Goal: Task Accomplishment & Management: Use online tool/utility

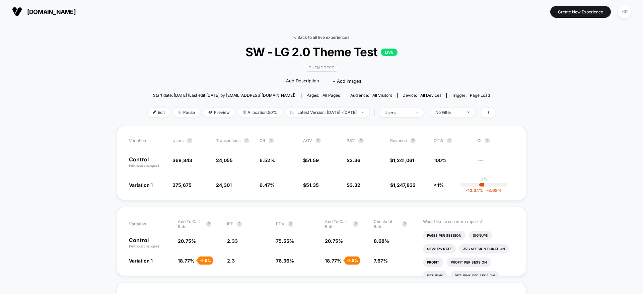
click at [329, 39] on link "< Back to all live experiences" at bounding box center [322, 37] width 56 height 5
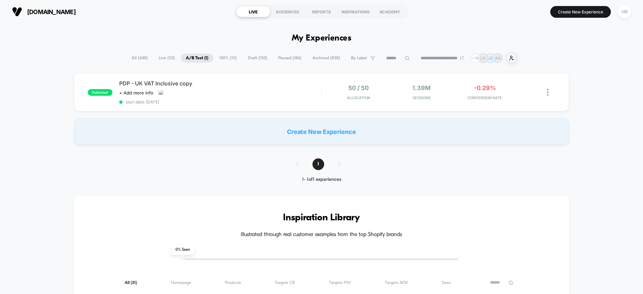
click at [226, 59] on span "100% ( 111 )" at bounding box center [227, 58] width 27 height 9
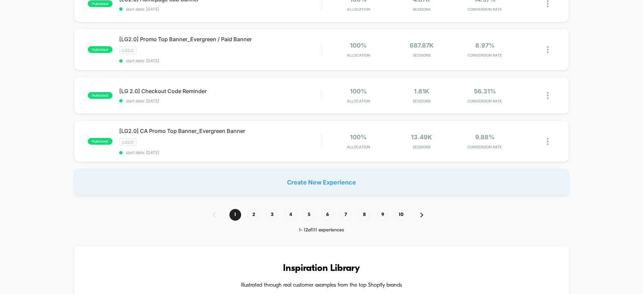
scroll to position [472, 0]
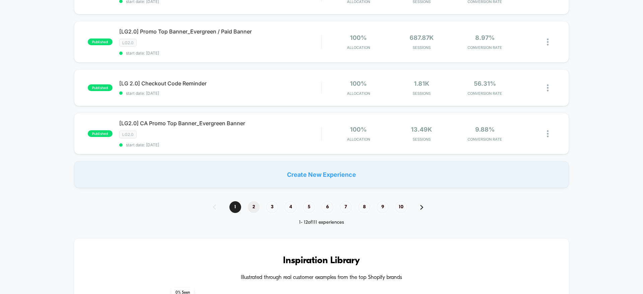
click at [251, 210] on span "2" at bounding box center [254, 207] width 12 height 12
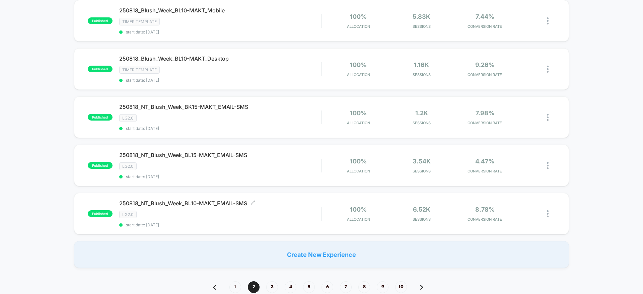
scroll to position [411, 0]
click at [273, 287] on span "3" at bounding box center [272, 287] width 12 height 12
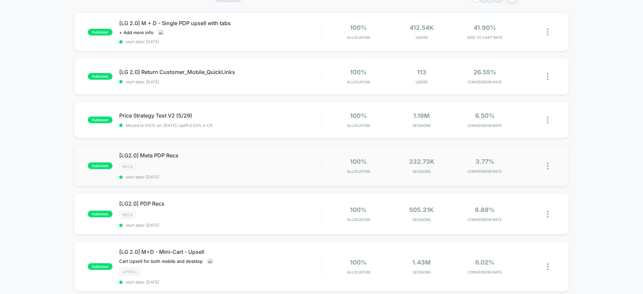
scroll to position [73, 0]
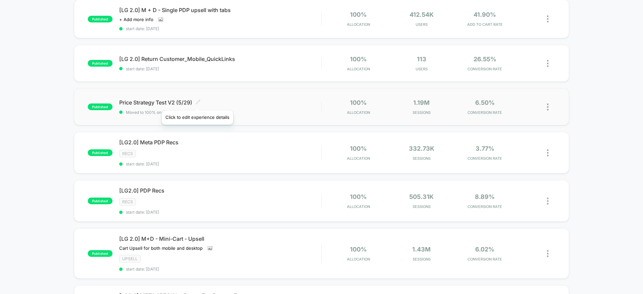
click at [197, 102] on icon at bounding box center [198, 101] width 5 height 5
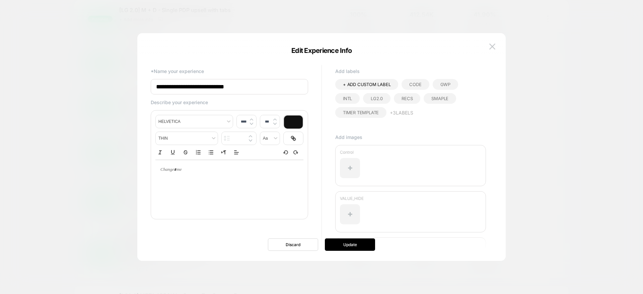
click at [156, 89] on input "**********" at bounding box center [229, 86] width 157 height 15
click at [254, 86] on input "**********" at bounding box center [229, 86] width 157 height 15
type input "**********"
click at [341, 247] on button "Update" at bounding box center [350, 245] width 50 height 12
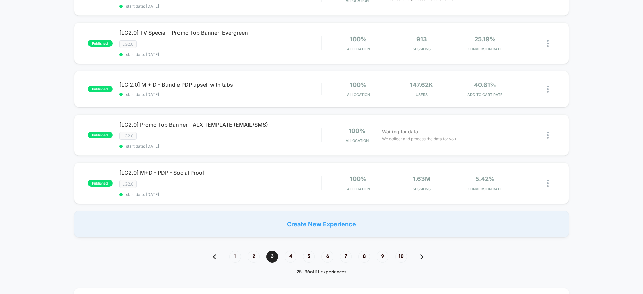
scroll to position [433, 0]
click at [289, 257] on span "4" at bounding box center [291, 257] width 12 height 12
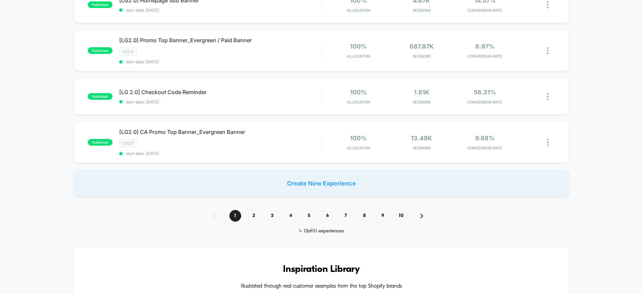
scroll to position [463, 0]
click at [271, 217] on span "3" at bounding box center [272, 216] width 12 height 12
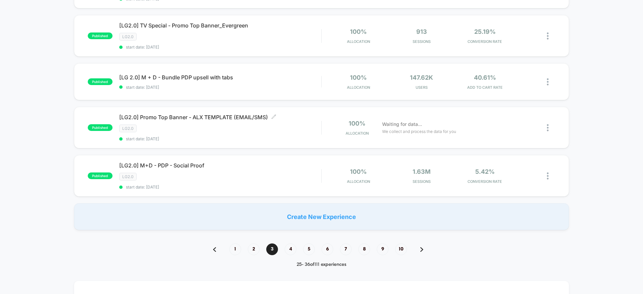
scroll to position [443, 0]
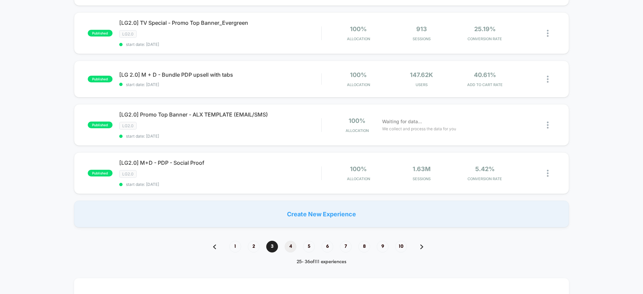
click at [289, 245] on span "4" at bounding box center [291, 247] width 12 height 12
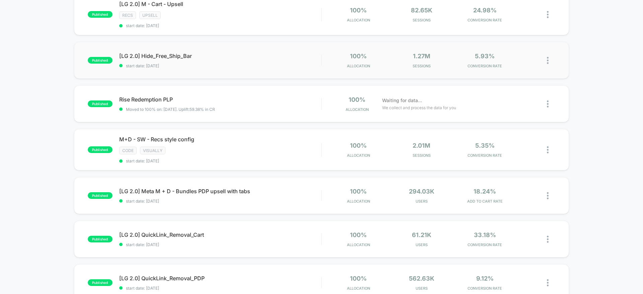
scroll to position [140, 0]
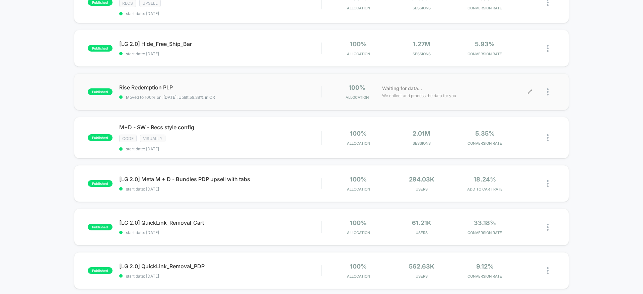
click at [549, 92] on div at bounding box center [551, 92] width 8 height 16
click at [529, 83] on div "Pause" at bounding box center [513, 84] width 60 height 15
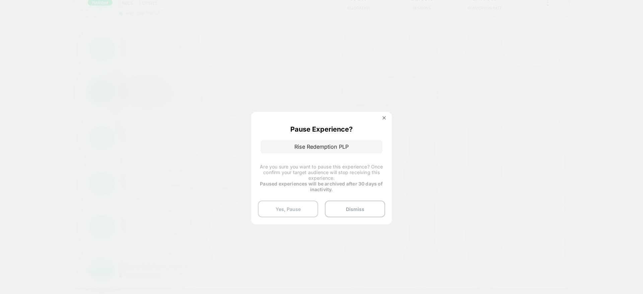
click at [287, 210] on button "Yes, Pause" at bounding box center [288, 209] width 60 height 17
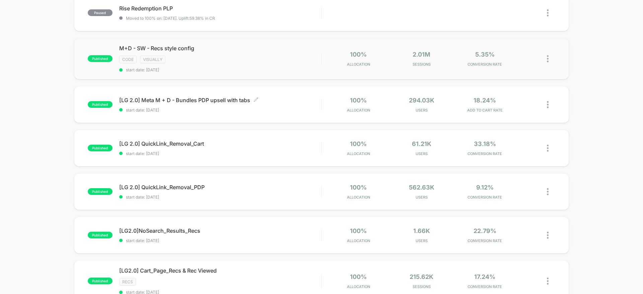
scroll to position [218, 0]
click at [202, 49] on icon at bounding box center [200, 48] width 5 height 5
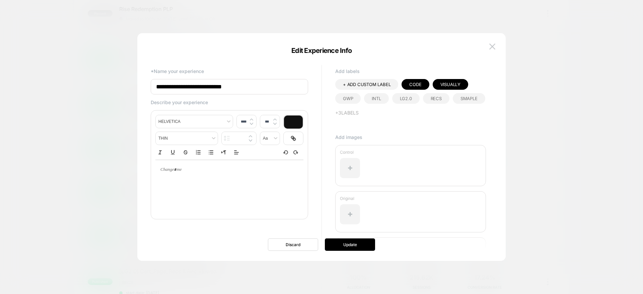
click at [158, 87] on input "**********" at bounding box center [229, 86] width 157 height 15
type input "**********"
click at [367, 248] on button "Update" at bounding box center [350, 245] width 50 height 12
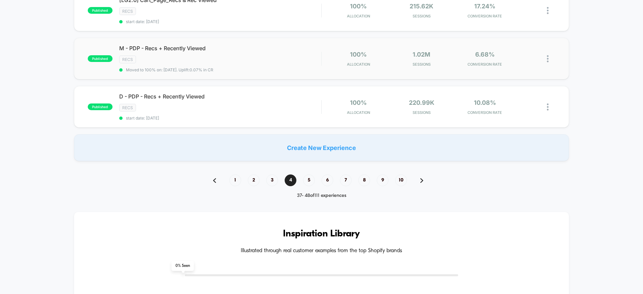
scroll to position [490, 0]
click at [548, 57] on img at bounding box center [548, 57] width 2 height 7
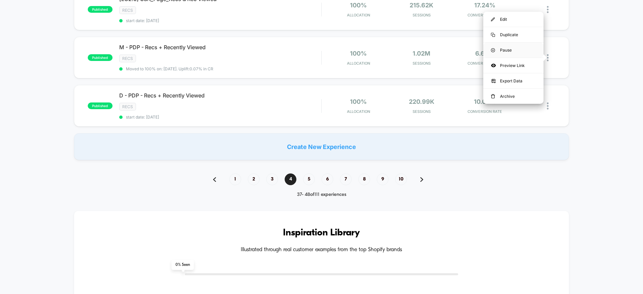
click at [504, 50] on div "Pause" at bounding box center [513, 50] width 60 height 15
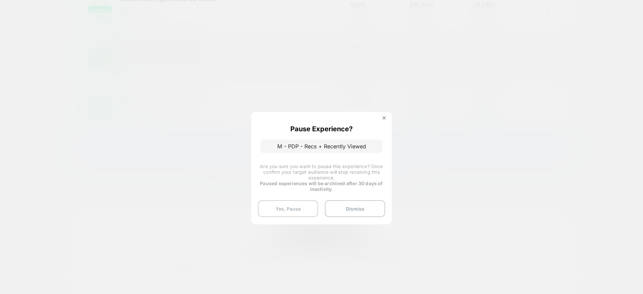
click at [293, 204] on button "Yes, Pause" at bounding box center [288, 208] width 60 height 17
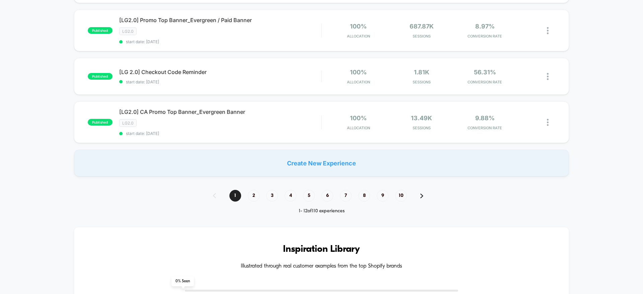
scroll to position [483, 0]
click at [273, 195] on span "3" at bounding box center [272, 196] width 12 height 12
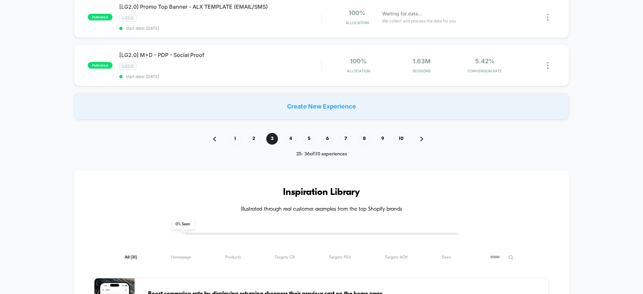
scroll to position [543, 0]
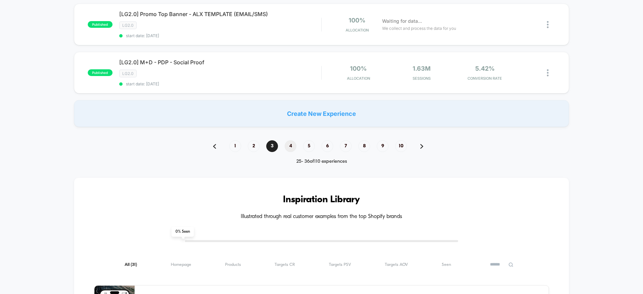
click at [290, 149] on span "4" at bounding box center [291, 146] width 12 height 12
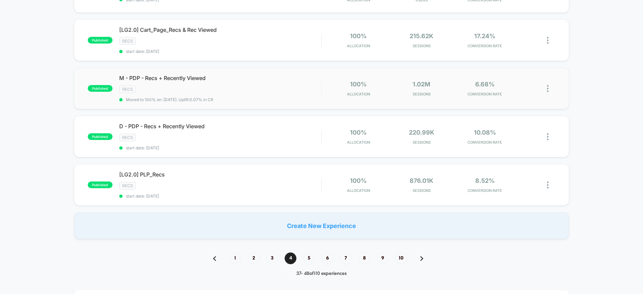
scroll to position [419, 0]
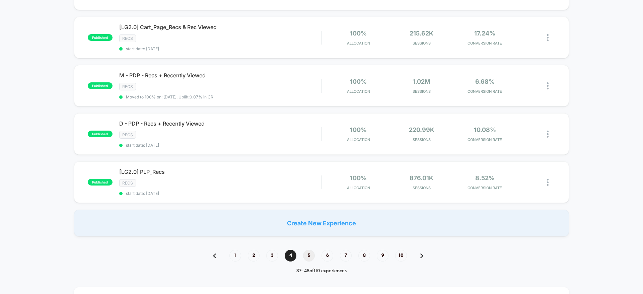
click at [309, 251] on span "5" at bounding box center [309, 256] width 12 height 12
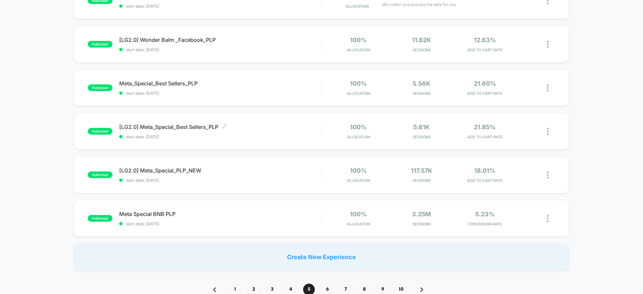
scroll to position [362, 0]
click at [548, 87] on img at bounding box center [548, 87] width 2 height 7
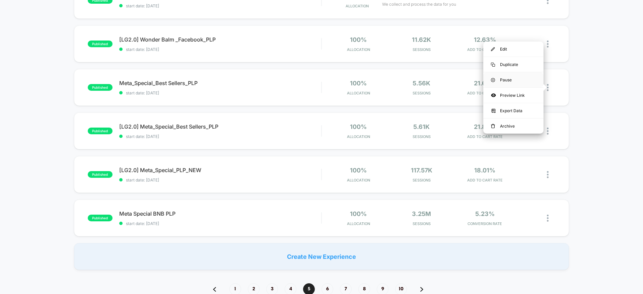
click at [530, 79] on div "Pause" at bounding box center [513, 79] width 60 height 15
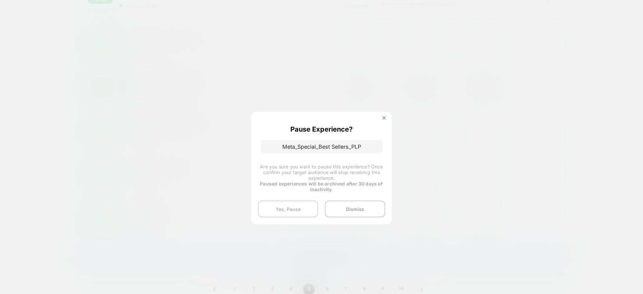
click at [283, 206] on button "Yes, Pause" at bounding box center [288, 209] width 60 height 17
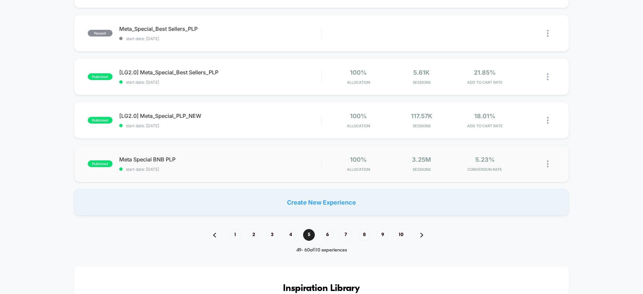
scroll to position [517, 0]
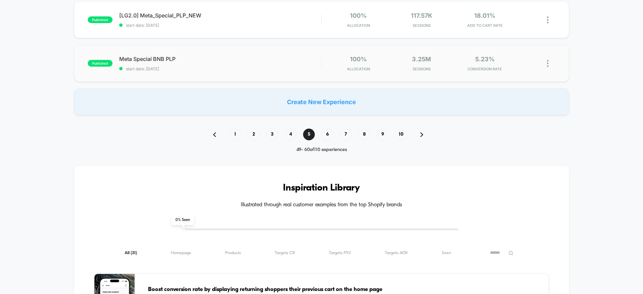
click at [548, 62] on img at bounding box center [548, 63] width 2 height 7
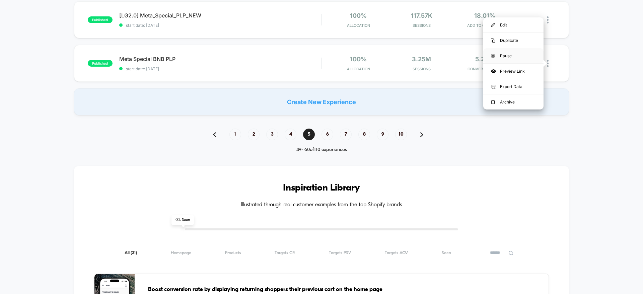
click at [526, 54] on div "Pause" at bounding box center [513, 55] width 60 height 15
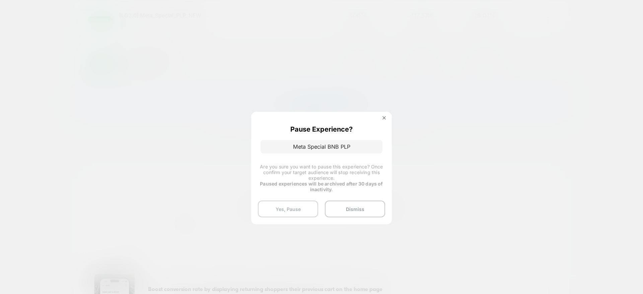
click at [288, 207] on button "Yes, Pause" at bounding box center [288, 209] width 60 height 17
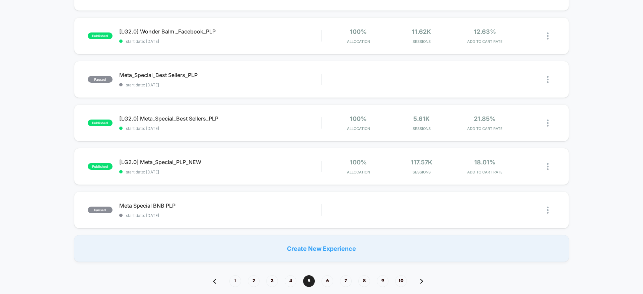
scroll to position [399, 0]
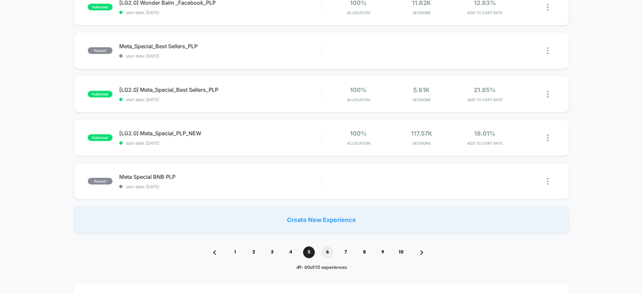
click at [325, 250] on span "6" at bounding box center [328, 253] width 12 height 12
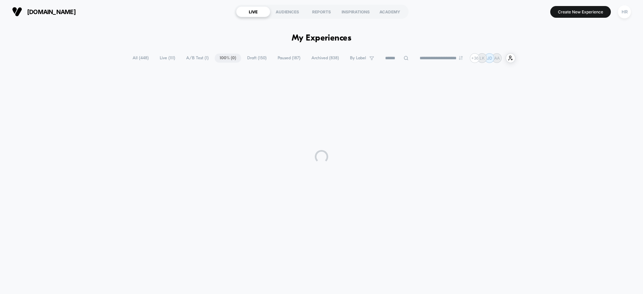
scroll to position [0, 0]
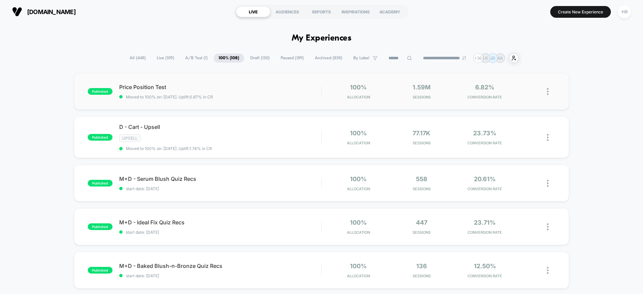
click at [549, 92] on img at bounding box center [548, 91] width 2 height 7
click at [519, 85] on div "Pause" at bounding box center [513, 83] width 60 height 15
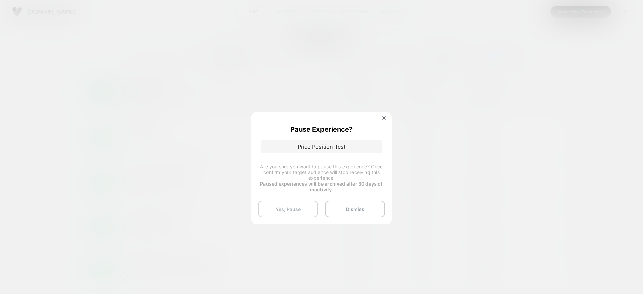
click at [285, 207] on button "Yes, Pause" at bounding box center [288, 209] width 60 height 17
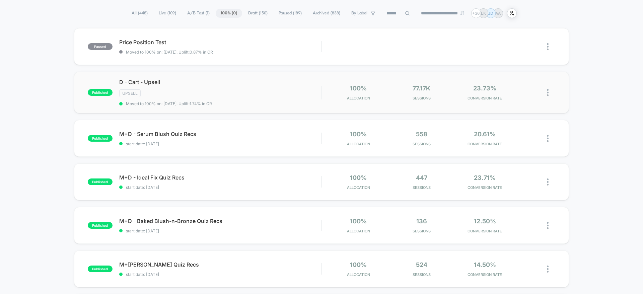
scroll to position [45, 0]
click at [548, 93] on img at bounding box center [548, 92] width 2 height 7
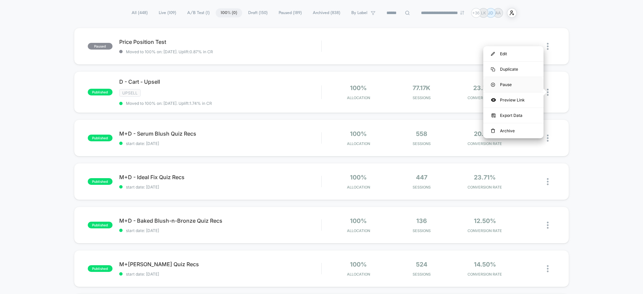
click at [518, 84] on div "Pause" at bounding box center [513, 84] width 60 height 15
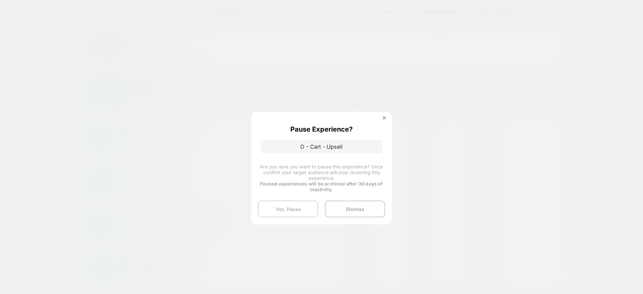
click at [283, 210] on button "Yes, Pause" at bounding box center [288, 209] width 60 height 17
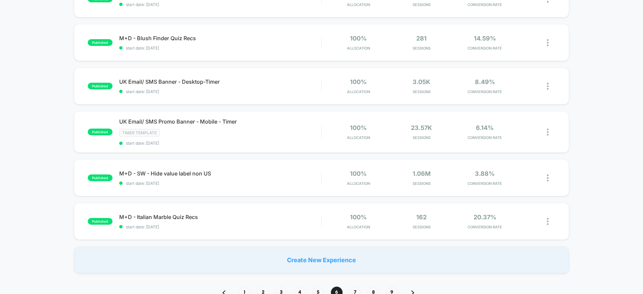
scroll to position [358, 0]
click at [548, 86] on img at bounding box center [548, 86] width 2 height 7
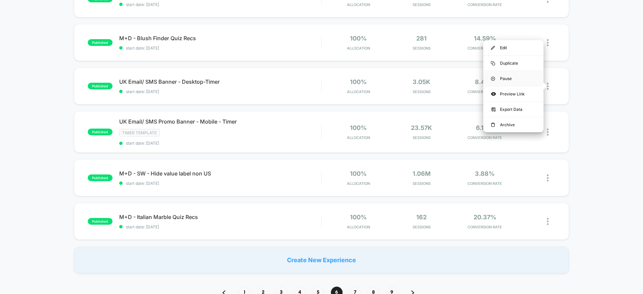
click at [519, 80] on div "Pause" at bounding box center [513, 78] width 60 height 15
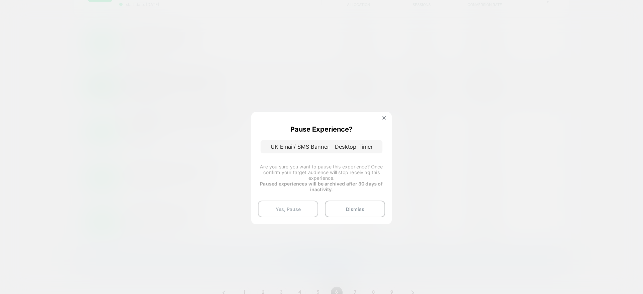
click at [283, 205] on button "Yes, Pause" at bounding box center [288, 209] width 60 height 17
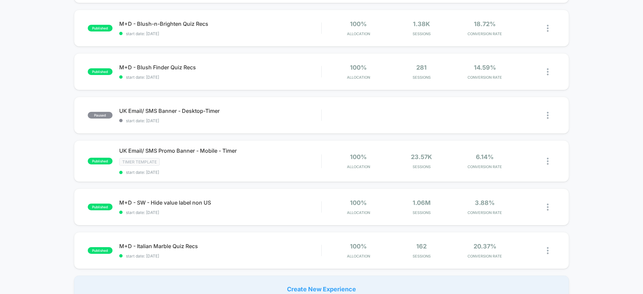
scroll to position [377, 0]
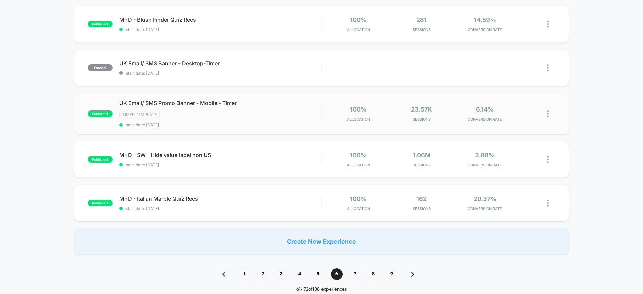
click at [548, 114] on img at bounding box center [548, 113] width 2 height 7
click at [525, 108] on div "Pause" at bounding box center [513, 105] width 60 height 15
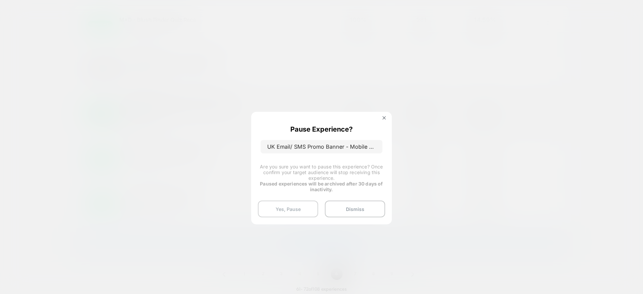
click at [274, 208] on button "Yes, Pause" at bounding box center [288, 209] width 60 height 17
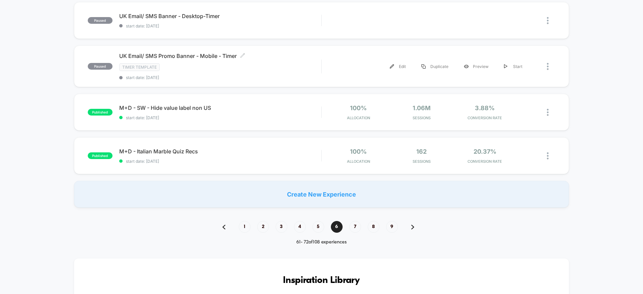
scroll to position [425, 0]
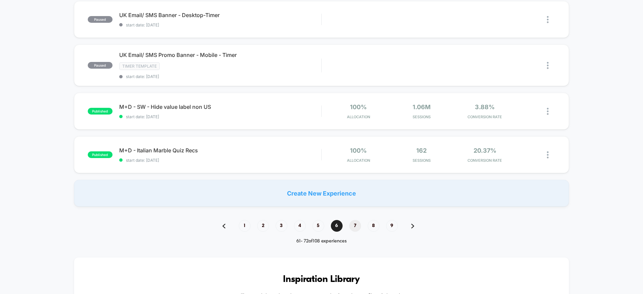
click at [355, 225] on span "7" at bounding box center [355, 226] width 12 height 12
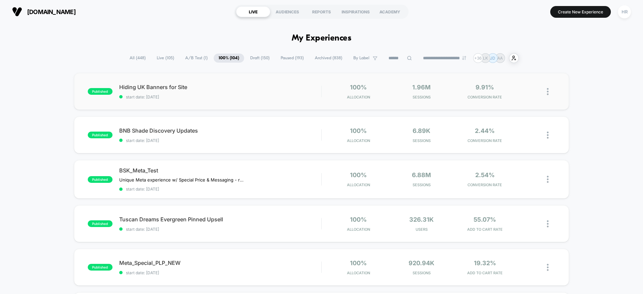
click at [548, 92] on img at bounding box center [548, 91] width 2 height 7
click at [516, 85] on div "Pause" at bounding box center [513, 83] width 60 height 15
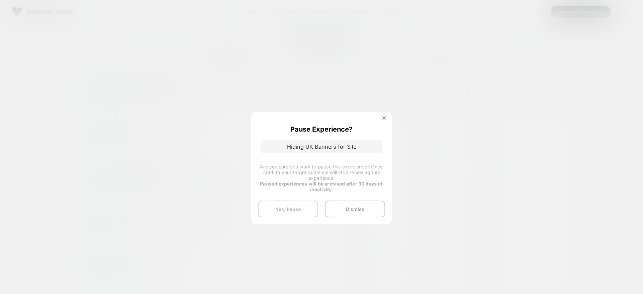
click at [284, 207] on button "Yes, Pause" at bounding box center [288, 209] width 60 height 17
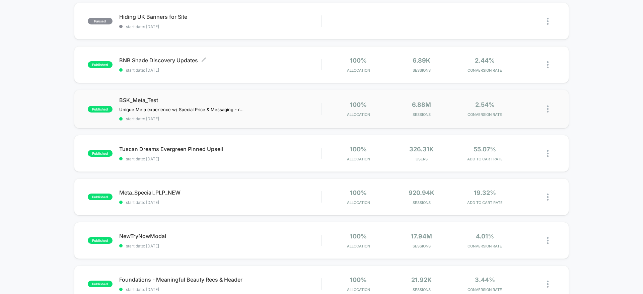
scroll to position [71, 0]
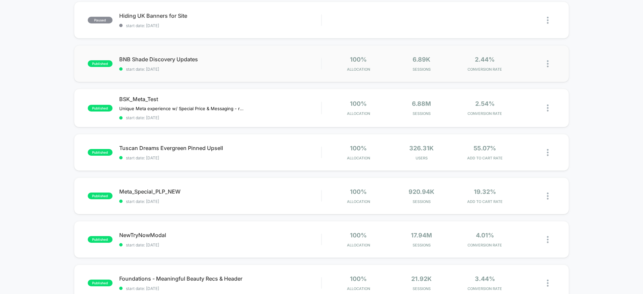
click at [547, 63] on img at bounding box center [548, 63] width 2 height 7
click at [514, 55] on div "Pause" at bounding box center [513, 56] width 60 height 15
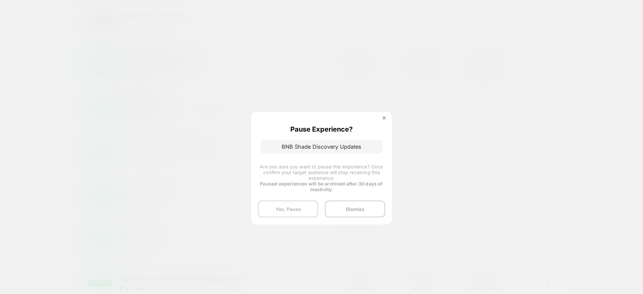
click at [293, 202] on button "Yes, Pause" at bounding box center [288, 209] width 60 height 17
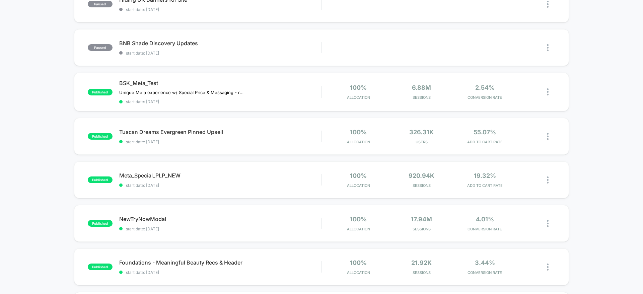
scroll to position [127, 0]
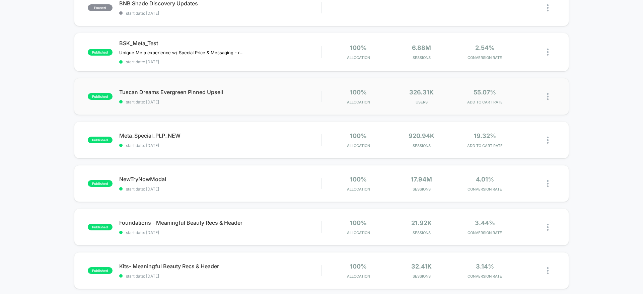
click at [548, 95] on img at bounding box center [548, 96] width 2 height 7
click at [506, 88] on div "Pause" at bounding box center [513, 88] width 60 height 15
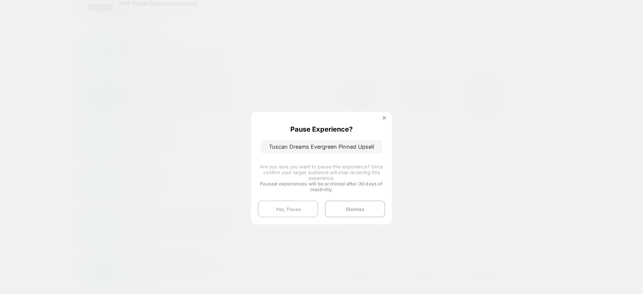
click at [285, 210] on button "Yes, Pause" at bounding box center [288, 209] width 60 height 17
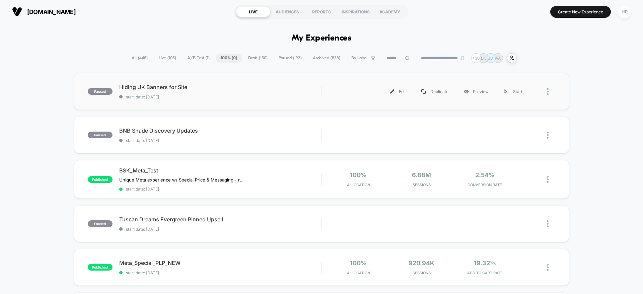
scroll to position [105, 0]
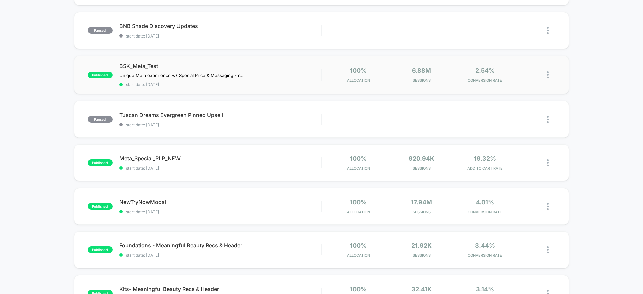
click at [547, 75] on img at bounding box center [548, 74] width 2 height 7
click at [512, 69] on div "Pause" at bounding box center [513, 67] width 60 height 15
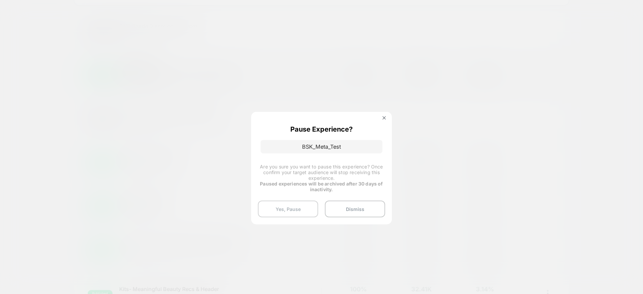
click at [285, 208] on button "Yes, Pause" at bounding box center [288, 209] width 60 height 17
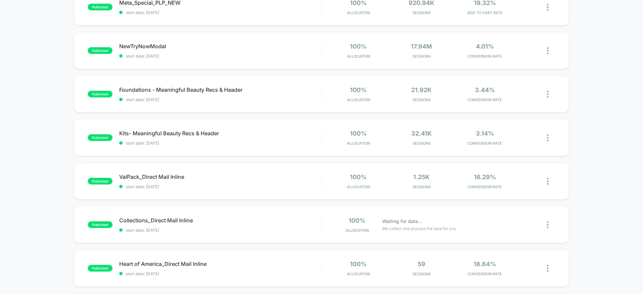
scroll to position [261, 0]
click at [548, 95] on img at bounding box center [548, 93] width 2 height 7
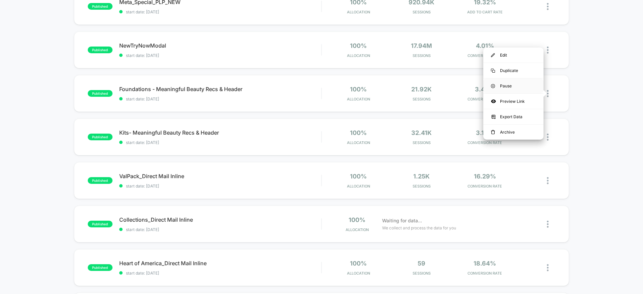
click at [512, 84] on div "Pause" at bounding box center [513, 85] width 60 height 15
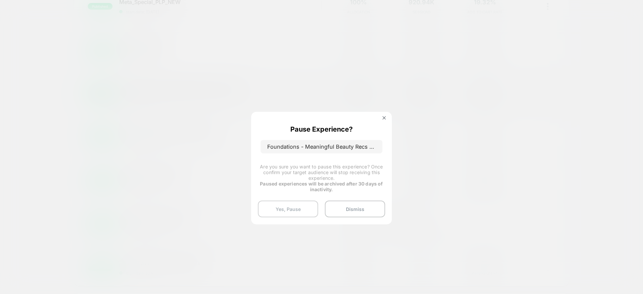
click at [301, 208] on button "Yes, Pause" at bounding box center [288, 209] width 60 height 17
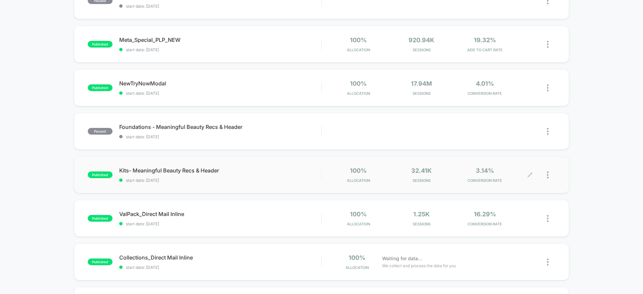
scroll to position [313, 0]
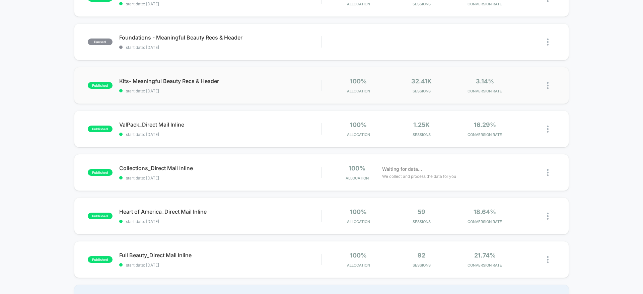
click at [548, 87] on img at bounding box center [548, 85] width 2 height 7
click at [515, 76] on div "Pause" at bounding box center [513, 77] width 60 height 15
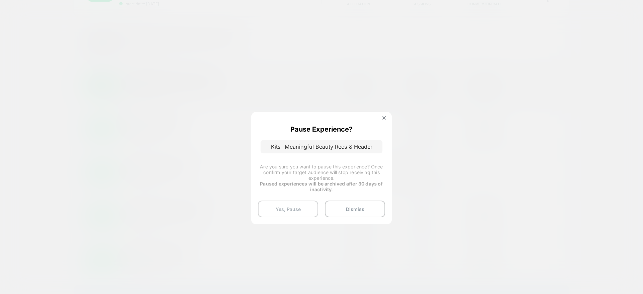
click at [293, 210] on button "Yes, Pause" at bounding box center [288, 209] width 60 height 17
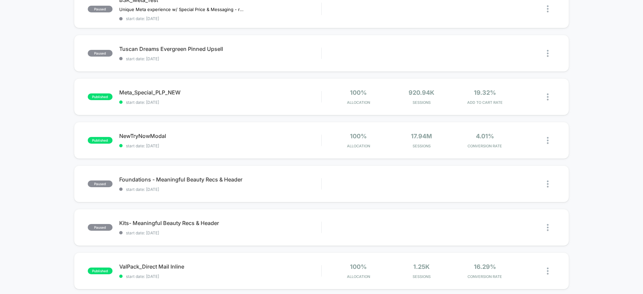
scroll to position [171, 0]
click at [547, 96] on div at bounding box center [542, 97] width 25 height 16
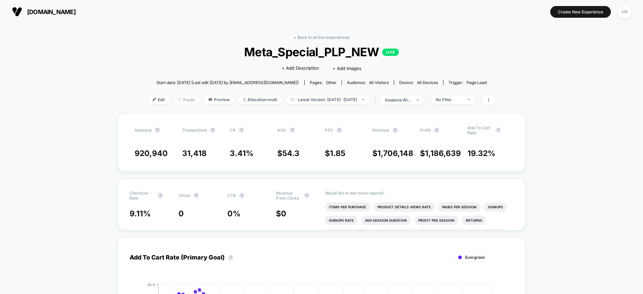
click at [179, 96] on span "Pause" at bounding box center [186, 99] width 27 height 9
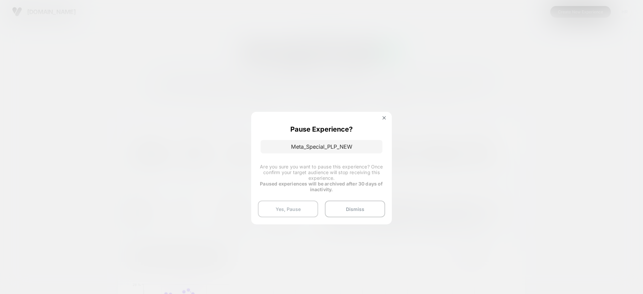
click at [286, 207] on button "Yes, Pause" at bounding box center [288, 209] width 60 height 17
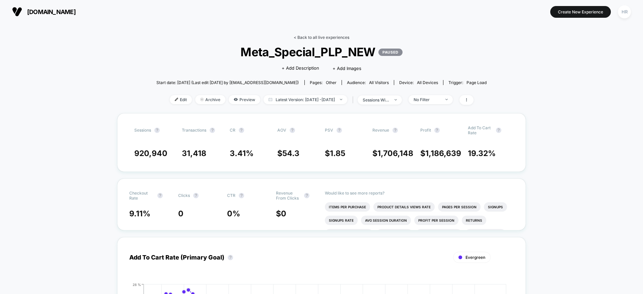
click at [325, 37] on link "< Back to all live experiences" at bounding box center [322, 37] width 56 height 5
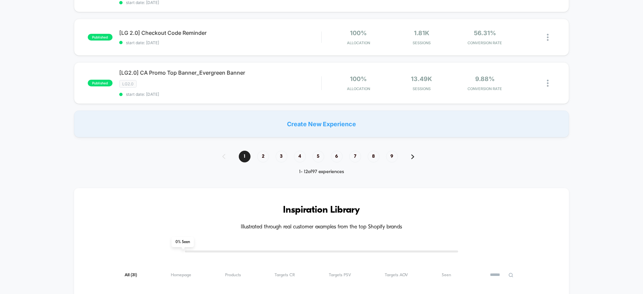
scroll to position [523, 0]
click at [341, 156] on span "6" at bounding box center [337, 157] width 12 height 12
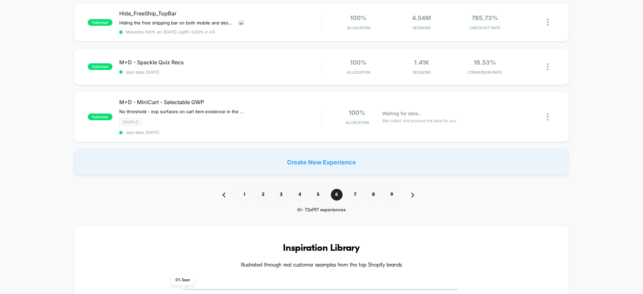
scroll to position [462, 0]
click at [319, 193] on span "5" at bounding box center [319, 195] width 12 height 12
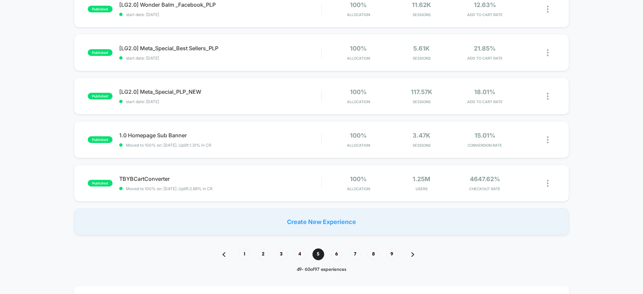
scroll to position [405, 0]
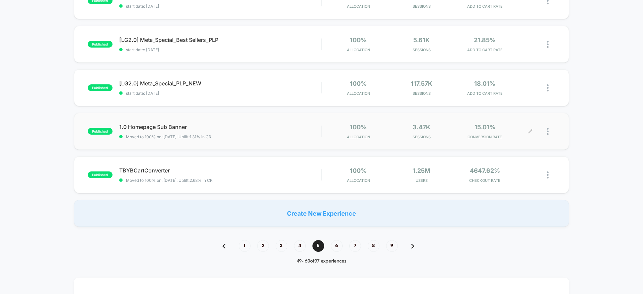
click at [550, 129] on div at bounding box center [551, 132] width 8 height 16
click at [524, 122] on div "Pause" at bounding box center [513, 123] width 60 height 15
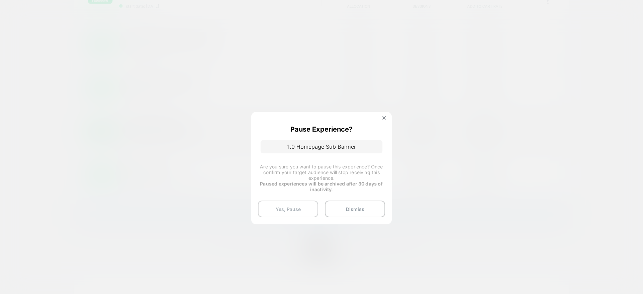
click at [291, 205] on button "Yes, Pause" at bounding box center [288, 209] width 60 height 17
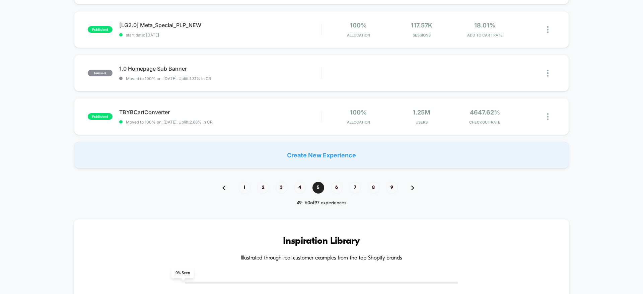
scroll to position [463, 0]
click at [334, 188] on span "6" at bounding box center [337, 188] width 12 height 12
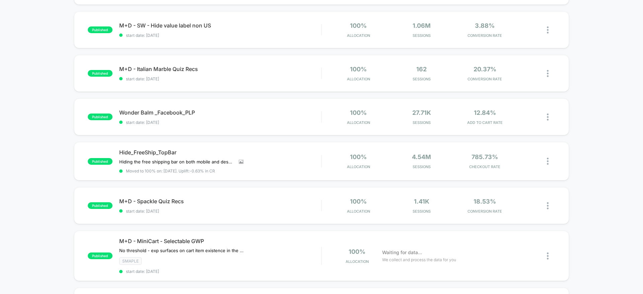
scroll to position [280, 0]
click at [547, 116] on img at bounding box center [548, 116] width 2 height 7
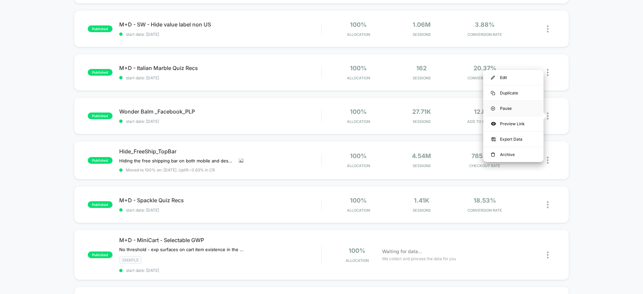
click at [529, 106] on div "Pause" at bounding box center [513, 108] width 60 height 15
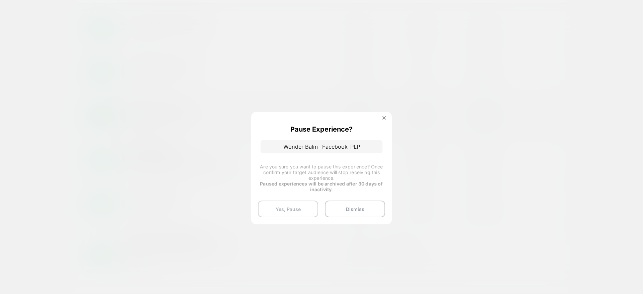
click at [294, 213] on button "Yes, Pause" at bounding box center [288, 209] width 60 height 17
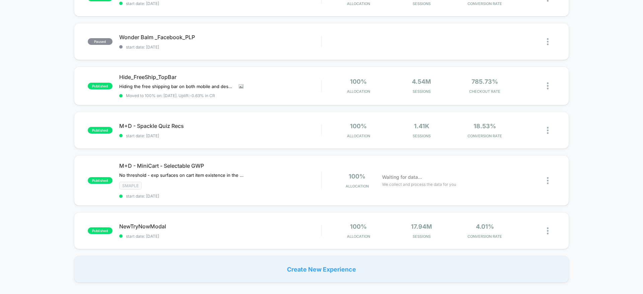
scroll to position [356, 0]
click at [547, 84] on img at bounding box center [548, 84] width 2 height 7
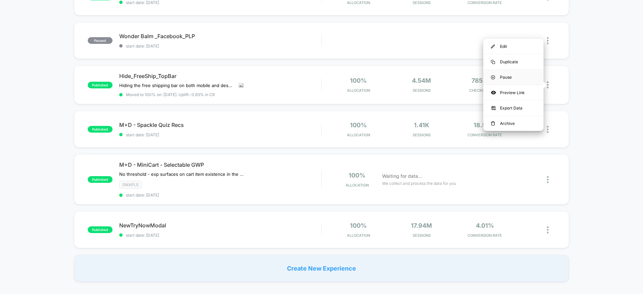
click at [528, 76] on div "Pause" at bounding box center [513, 77] width 60 height 15
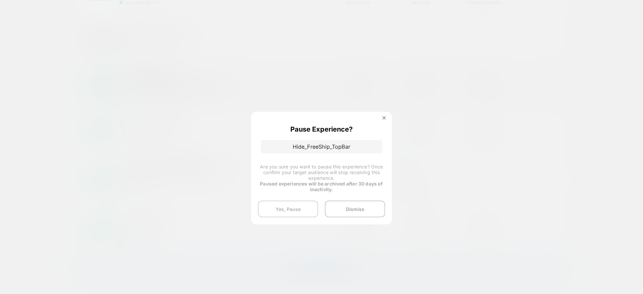
click at [297, 210] on button "Yes, Pause" at bounding box center [288, 209] width 60 height 17
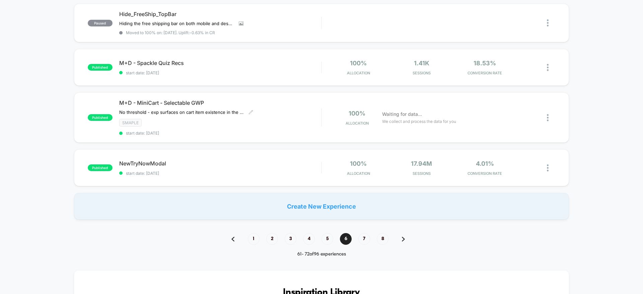
scroll to position [420, 0]
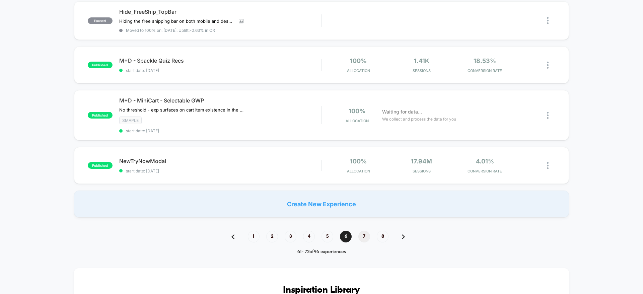
click at [367, 235] on span "7" at bounding box center [364, 237] width 12 height 12
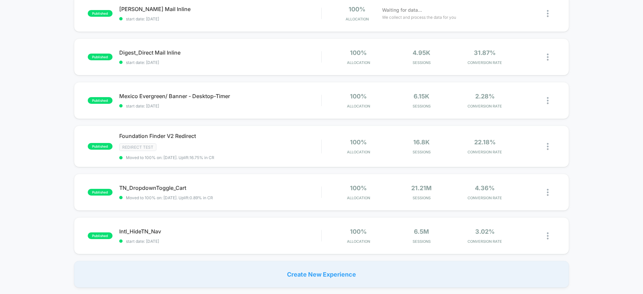
scroll to position [340, 0]
click at [548, 100] on img at bounding box center [548, 99] width 2 height 7
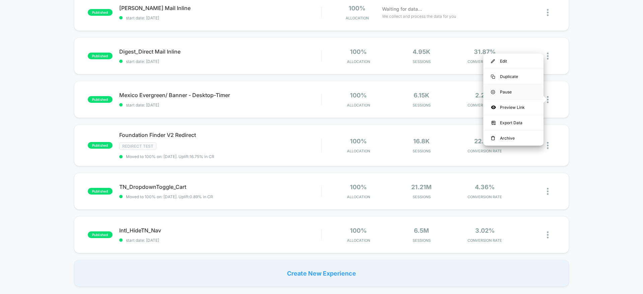
click at [519, 92] on div "Pause" at bounding box center [513, 91] width 60 height 15
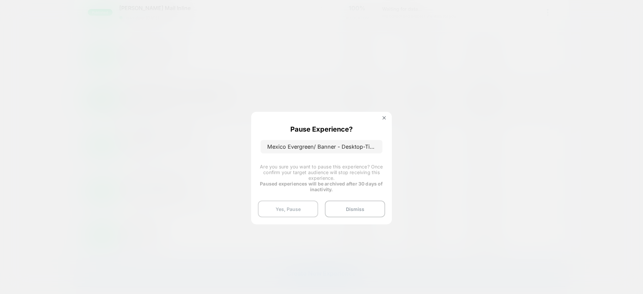
click at [286, 212] on button "Yes, Pause" at bounding box center [288, 209] width 60 height 17
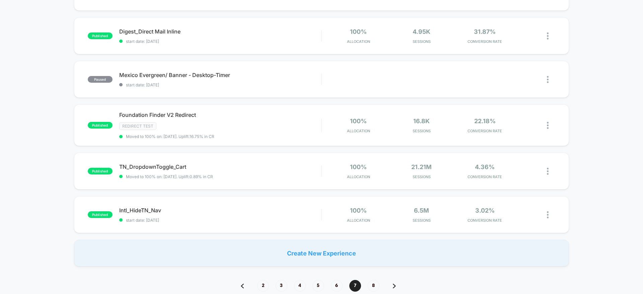
scroll to position [362, 0]
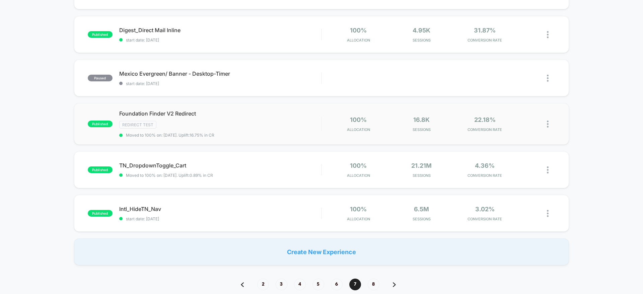
click at [549, 126] on img at bounding box center [548, 124] width 2 height 7
click at [519, 118] on div "Pause" at bounding box center [513, 116] width 60 height 15
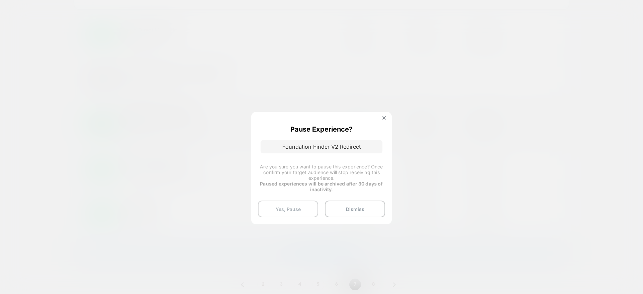
click at [290, 205] on button "Yes, Pause" at bounding box center [288, 209] width 60 height 17
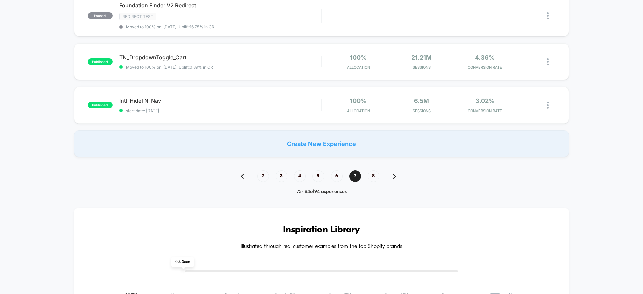
scroll to position [466, 0]
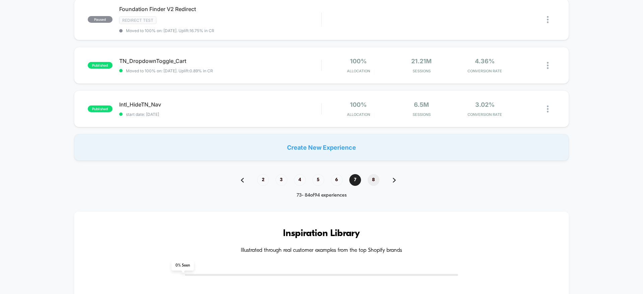
click at [372, 179] on span "8" at bounding box center [374, 180] width 12 height 12
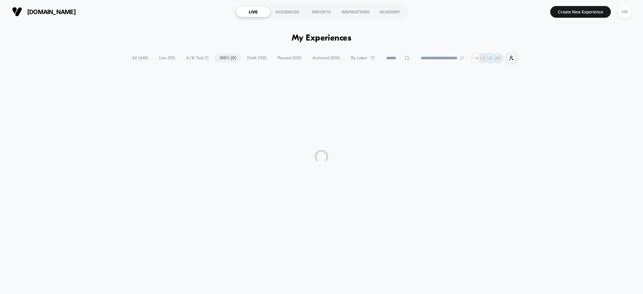
scroll to position [0, 0]
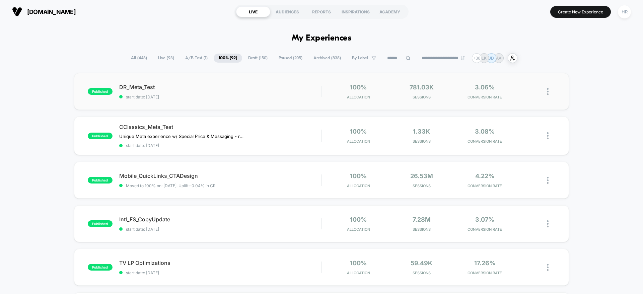
click at [548, 92] on img at bounding box center [548, 91] width 2 height 7
click at [520, 85] on div "Pause" at bounding box center [513, 83] width 60 height 15
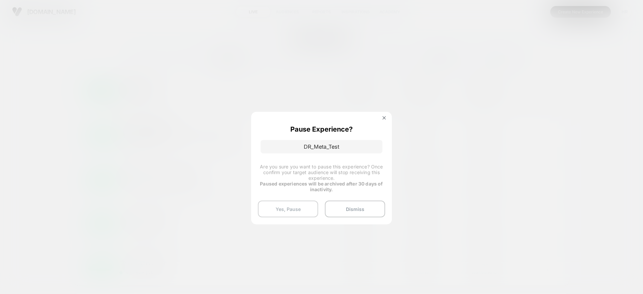
click at [291, 204] on button "Yes, Pause" at bounding box center [288, 209] width 60 height 17
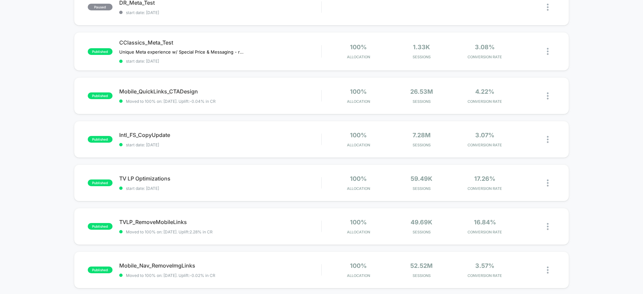
scroll to position [87, 0]
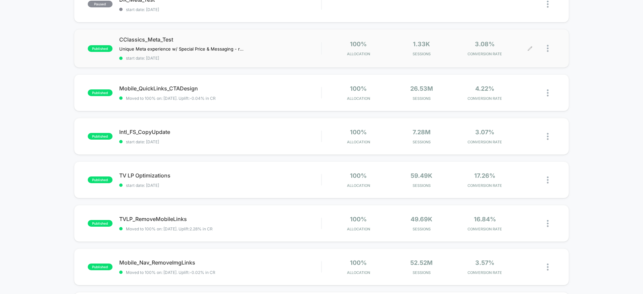
click at [549, 50] on div at bounding box center [551, 49] width 8 height 16
click at [530, 42] on div "Pause" at bounding box center [513, 41] width 60 height 15
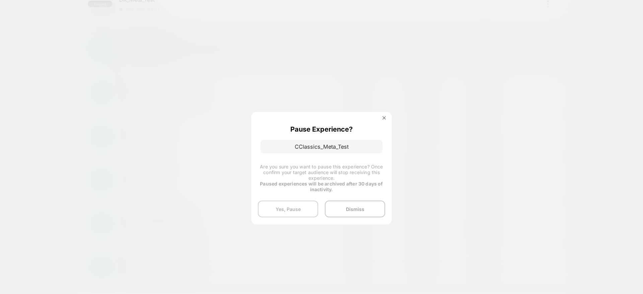
click at [290, 210] on button "Yes, Pause" at bounding box center [288, 209] width 60 height 17
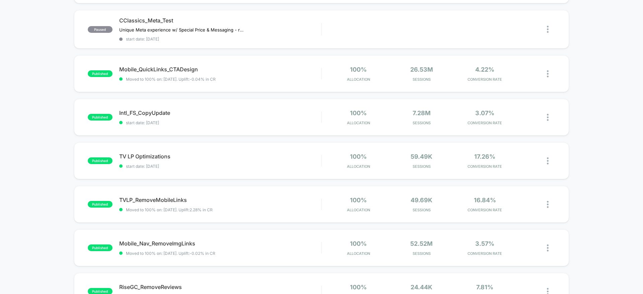
scroll to position [108, 0]
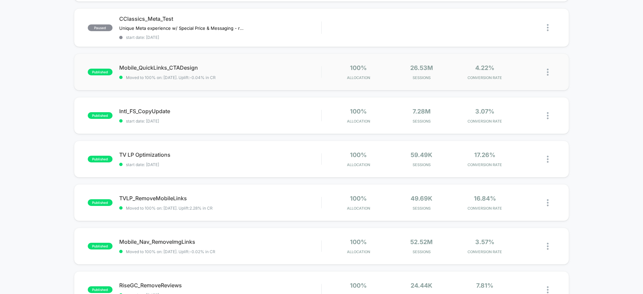
click at [548, 71] on img at bounding box center [548, 72] width 2 height 7
click at [499, 64] on div "Pause" at bounding box center [513, 64] width 60 height 15
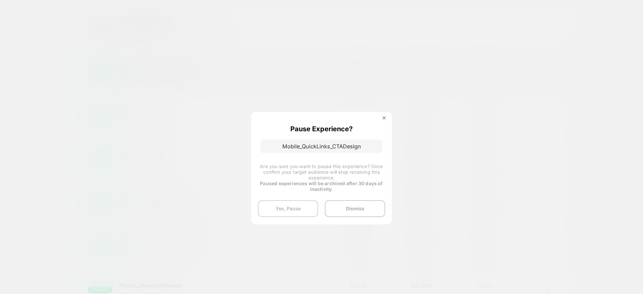
click at [285, 210] on button "Yes, Pause" at bounding box center [288, 208] width 60 height 17
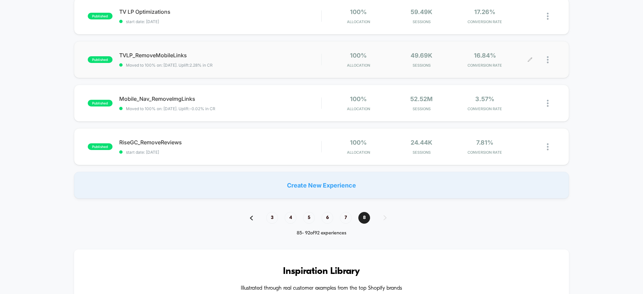
scroll to position [252, 0]
click at [548, 102] on img at bounding box center [548, 102] width 2 height 7
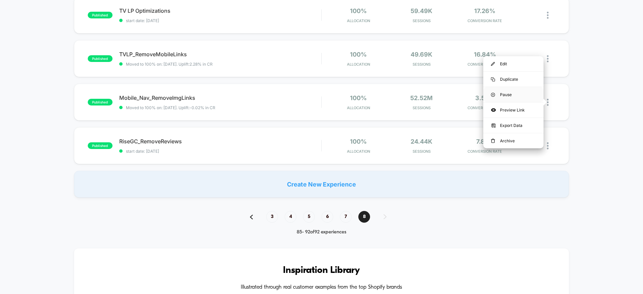
click at [507, 97] on div "Pause" at bounding box center [513, 94] width 60 height 15
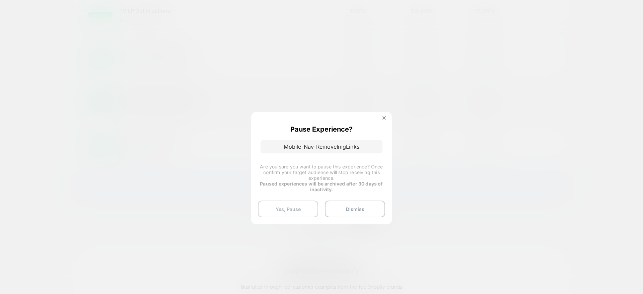
click at [285, 203] on button "Yes, Pause" at bounding box center [288, 209] width 60 height 17
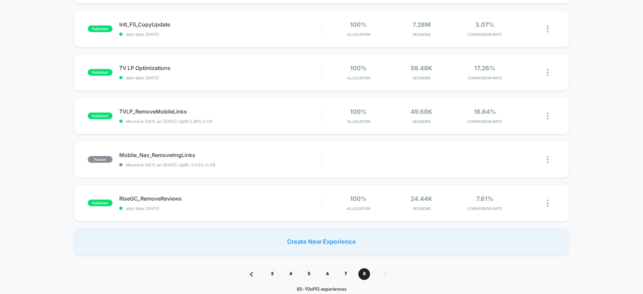
scroll to position [194, 0]
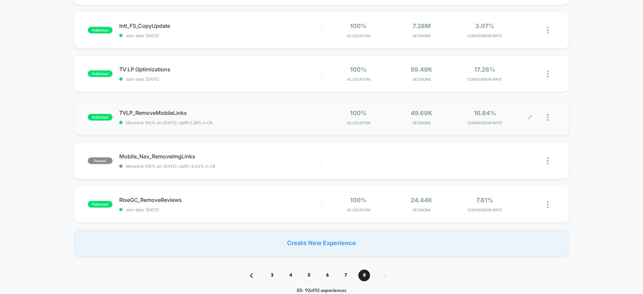
click at [549, 117] on div at bounding box center [551, 118] width 8 height 16
click at [523, 110] on div "Pause" at bounding box center [513, 109] width 60 height 15
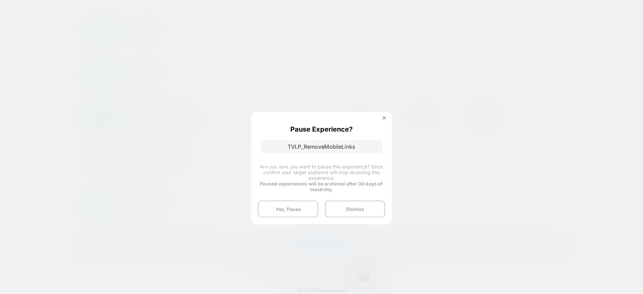
click at [466, 95] on div at bounding box center [321, 147] width 643 height 294
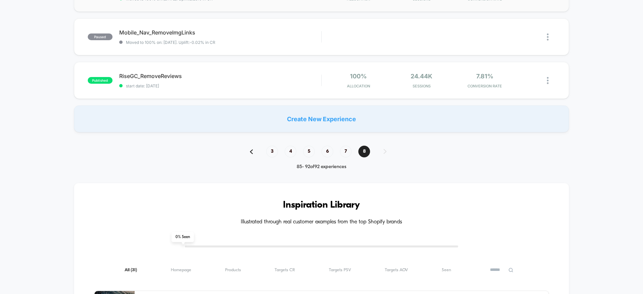
scroll to position [317, 0]
click at [548, 81] on img at bounding box center [548, 80] width 2 height 7
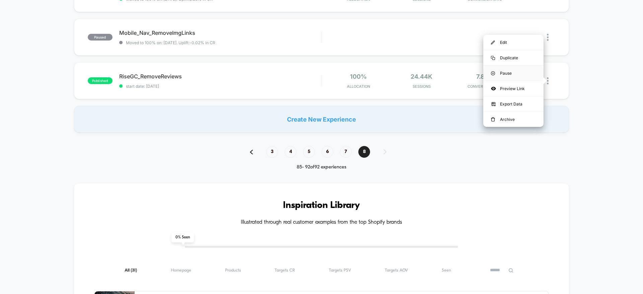
click at [520, 71] on div "Pause" at bounding box center [513, 73] width 60 height 15
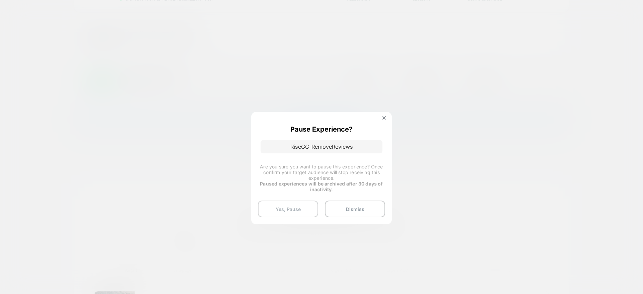
click at [272, 208] on button "Yes, Pause" at bounding box center [288, 209] width 60 height 17
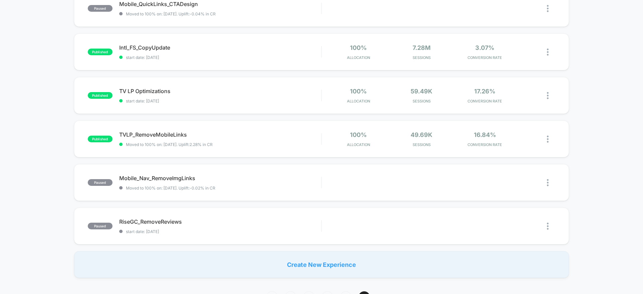
scroll to position [0, 0]
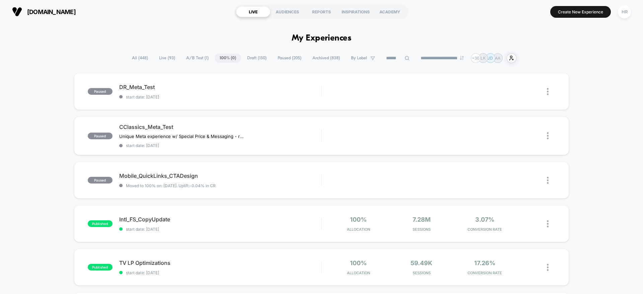
click at [253, 60] on span "Draft ( 150 )" at bounding box center [256, 58] width 29 height 9
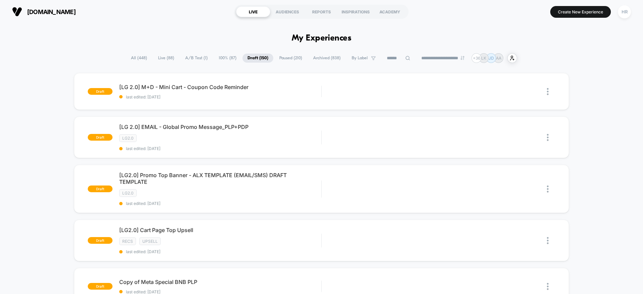
click at [225, 58] on span "100% ( 87 )" at bounding box center [228, 58] width 28 height 9
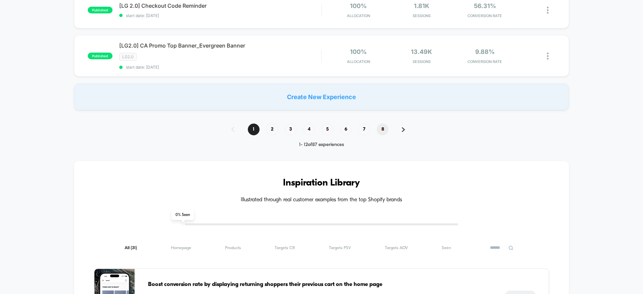
scroll to position [549, 0]
click at [382, 135] on span "8" at bounding box center [383, 130] width 12 height 12
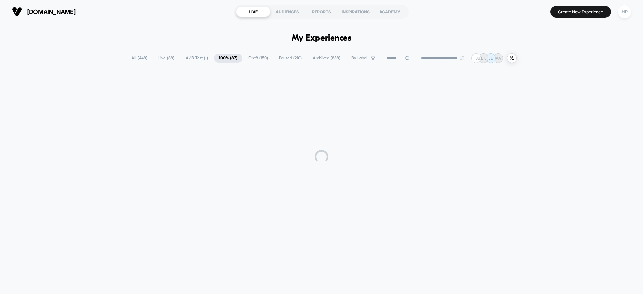
scroll to position [0, 0]
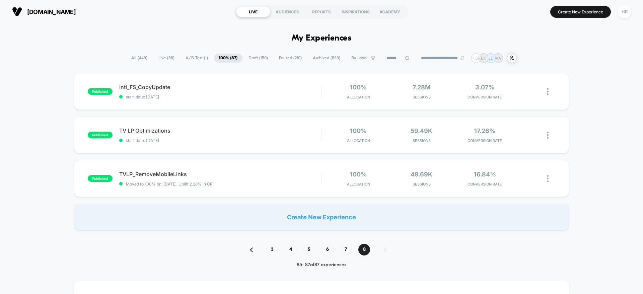
click at [264, 54] on span "Draft ( 150 )" at bounding box center [258, 58] width 29 height 9
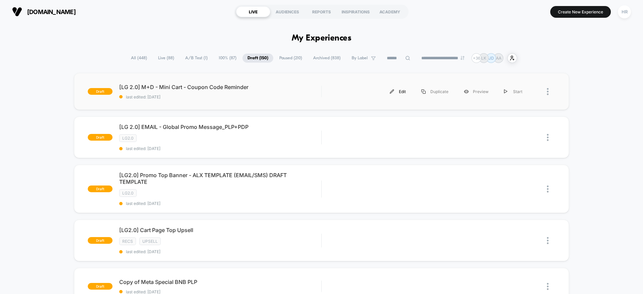
click at [398, 92] on div "Edit" at bounding box center [397, 91] width 31 height 15
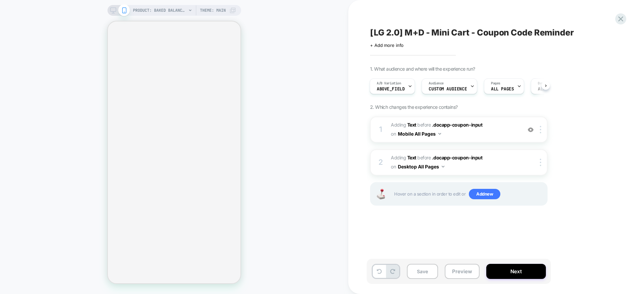
scroll to position [0, 1]
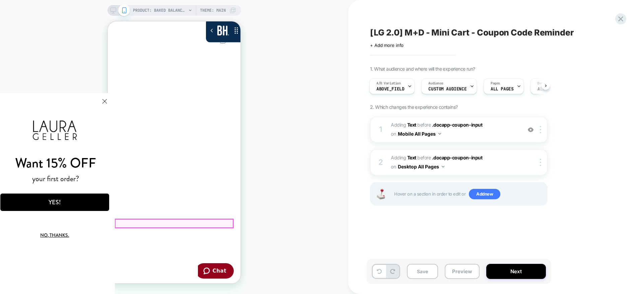
scroll to position [0, 0]
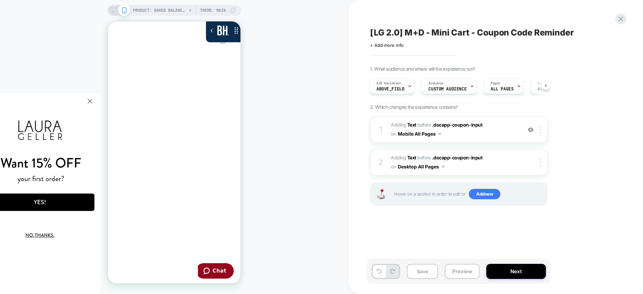
click html "Want 15% OFF your first order? YES! No, thanks. We've added your code to your c…"
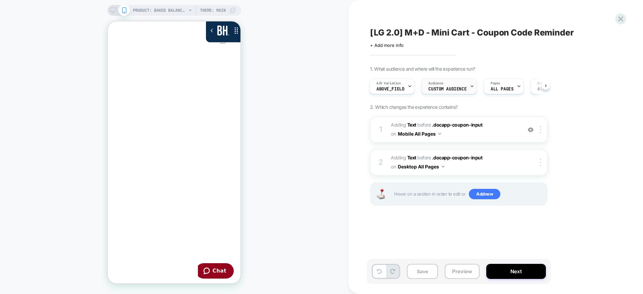
click at [450, 89] on span "Custom Audience" at bounding box center [447, 89] width 38 height 5
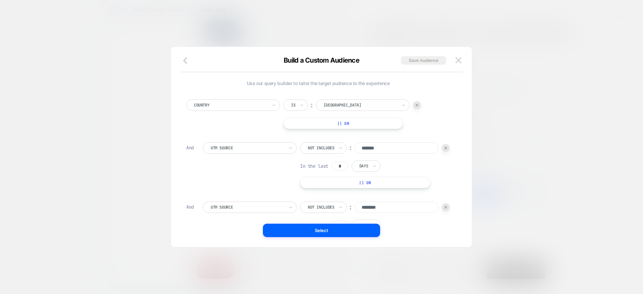
scroll to position [7, 0]
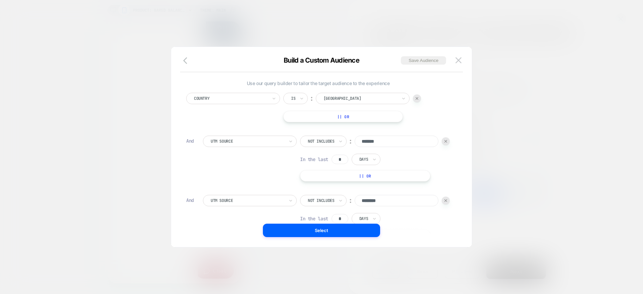
click at [548, 71] on div at bounding box center [321, 147] width 643 height 294
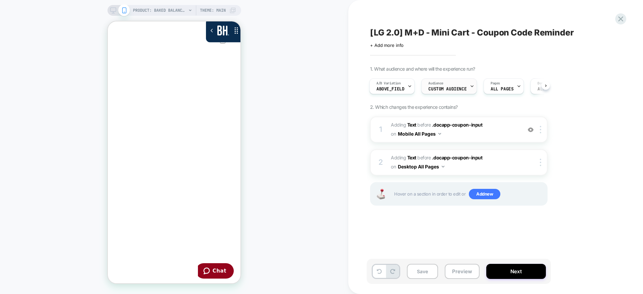
click at [458, 89] on span "Custom Audience" at bounding box center [447, 89] width 38 height 5
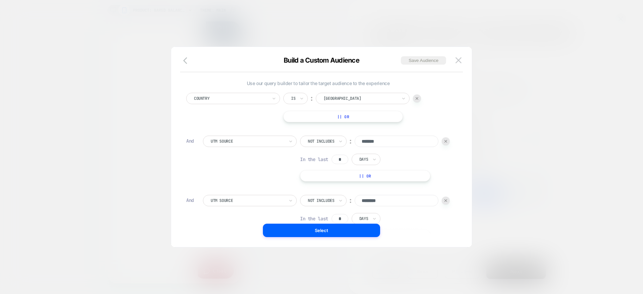
scroll to position [81, 0]
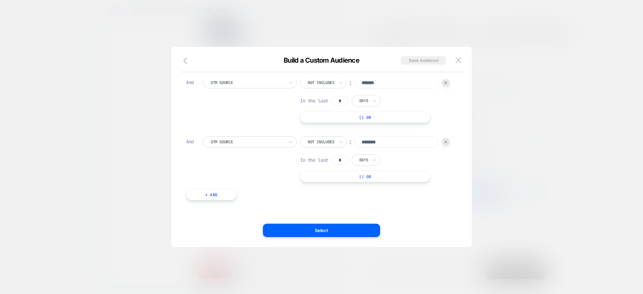
click at [210, 196] on button "+ And" at bounding box center [211, 194] width 50 height 11
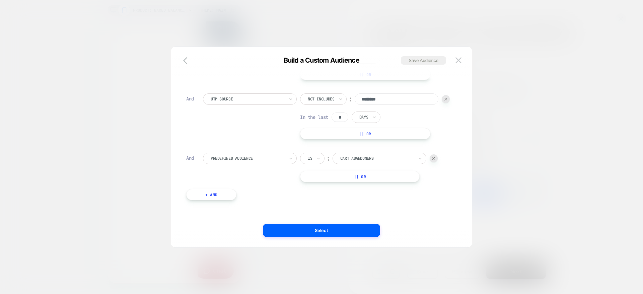
scroll to position [124, 0]
click at [230, 164] on div "Predefined Audience Is ︰ Cart Abandoners || Or" at bounding box center [326, 167] width 247 height 29
click at [233, 158] on div at bounding box center [248, 158] width 74 height 6
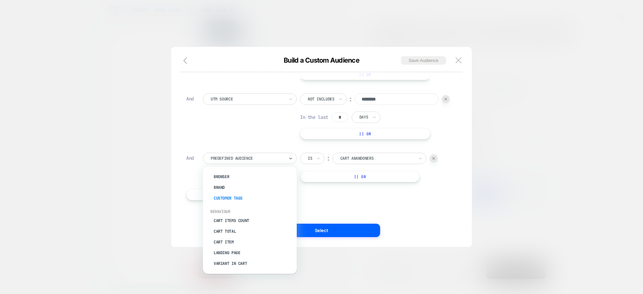
scroll to position [41, 0]
click at [239, 241] on div "Cart Item" at bounding box center [253, 242] width 87 height 11
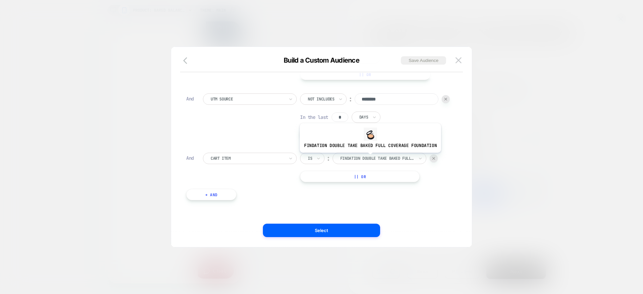
click at [369, 158] on div at bounding box center [377, 158] width 74 height 6
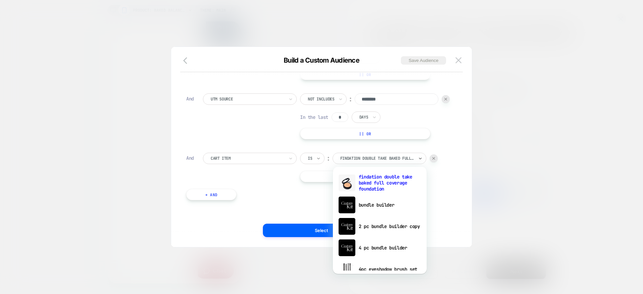
click at [320, 159] on icon at bounding box center [318, 158] width 5 height 7
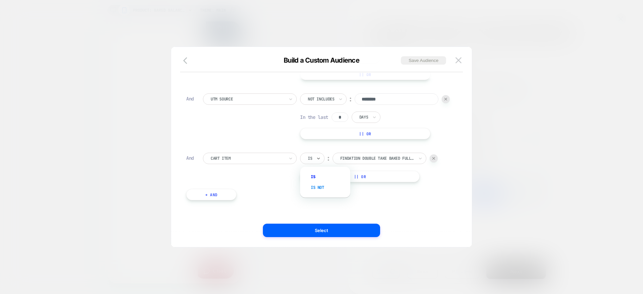
click at [313, 191] on div "Is not" at bounding box center [329, 187] width 44 height 11
click at [273, 159] on div at bounding box center [248, 158] width 74 height 6
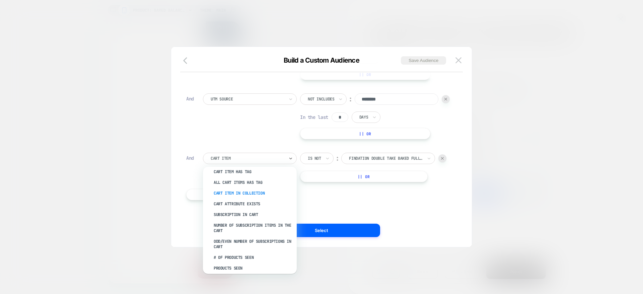
scroll to position [156, 0]
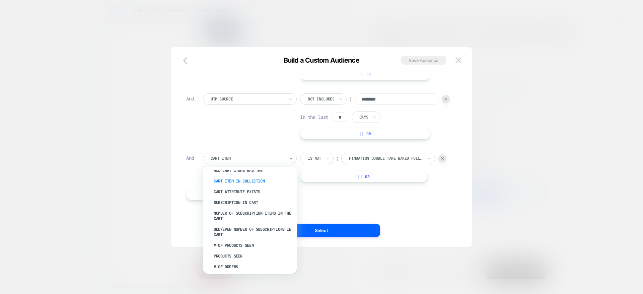
click at [232, 182] on div "Cart Item In Collection" at bounding box center [253, 181] width 87 height 11
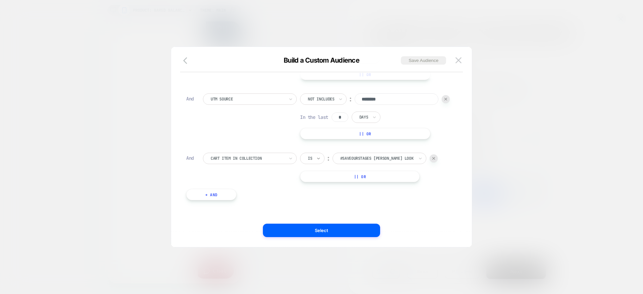
click at [320, 159] on icon at bounding box center [318, 158] width 5 height 7
click at [319, 186] on div "Is not" at bounding box center [329, 187] width 44 height 11
click at [403, 161] on div at bounding box center [386, 158] width 74 height 6
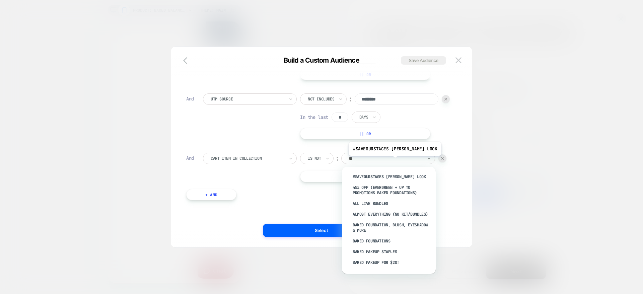
type input "***"
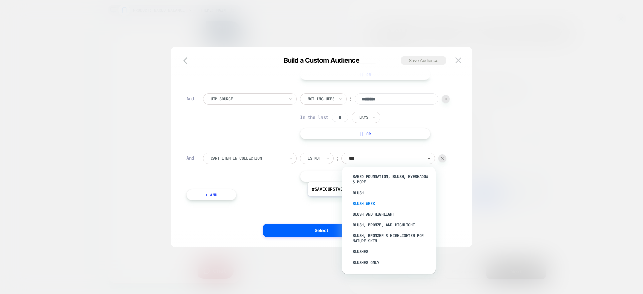
click at [362, 202] on div "Blush Week" at bounding box center [392, 203] width 87 height 11
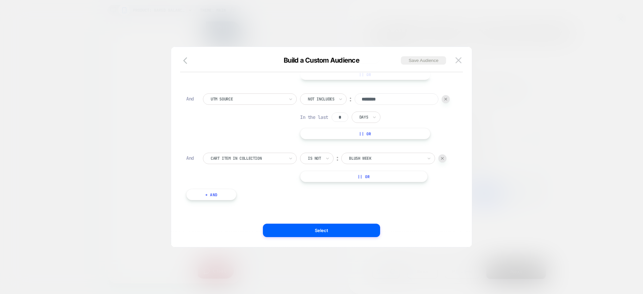
click at [316, 161] on div at bounding box center [314, 158] width 13 height 6
click at [377, 124] on div "UTM Source Not includes ︰ ******** In the last * Days || Or" at bounding box center [326, 116] width 247 height 46
click at [460, 59] on img at bounding box center [459, 60] width 6 height 6
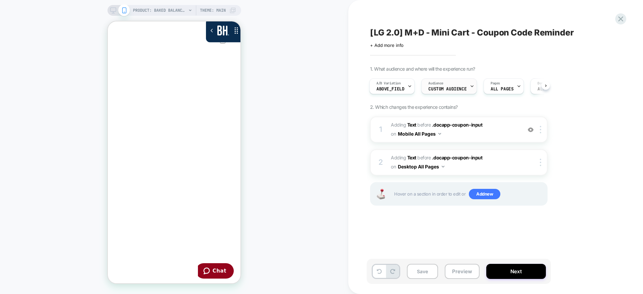
click at [438, 87] on span "Custom Audience" at bounding box center [447, 89] width 38 height 5
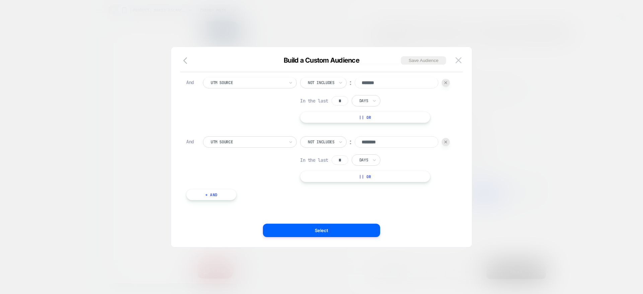
scroll to position [81, 0]
click at [200, 195] on button "+ And" at bounding box center [211, 194] width 50 height 11
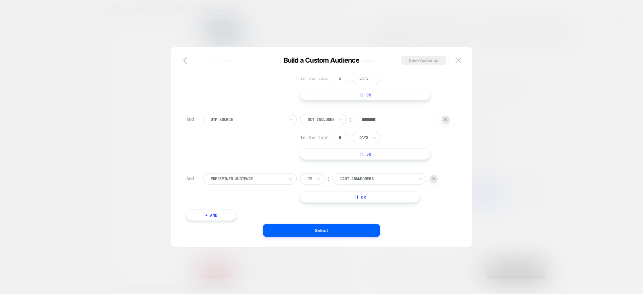
scroll to position [124, 0]
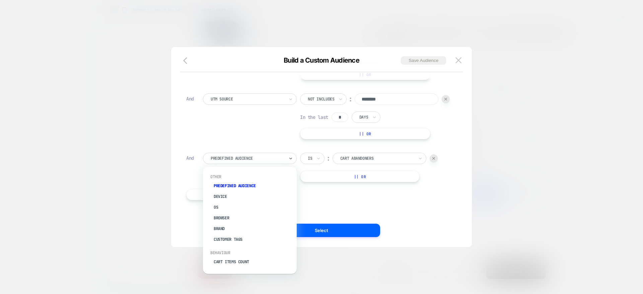
click at [267, 159] on div at bounding box center [248, 158] width 74 height 6
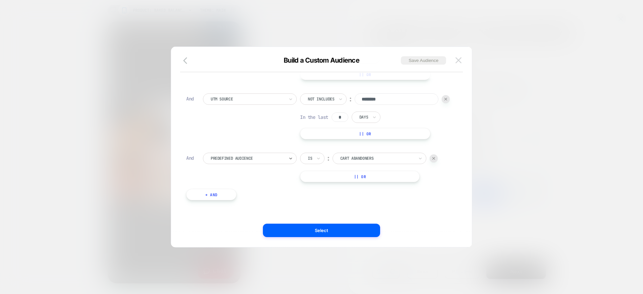
click at [461, 60] on img at bounding box center [459, 60] width 6 height 6
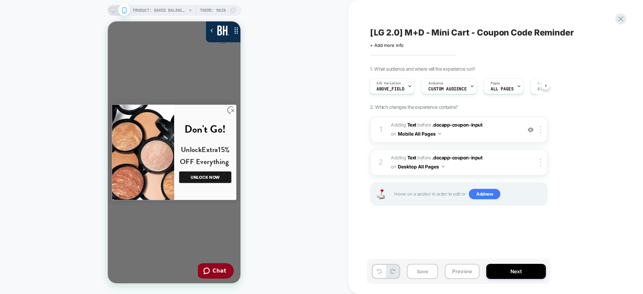
scroll to position [170, 0]
click at [422, 267] on button "Save" at bounding box center [422, 271] width 31 height 15
click at [443, 84] on span "Audience" at bounding box center [435, 83] width 15 height 5
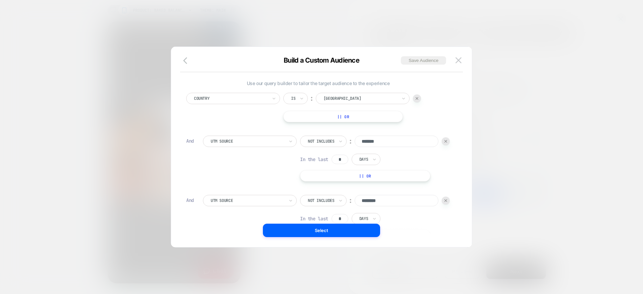
scroll to position [81, 0]
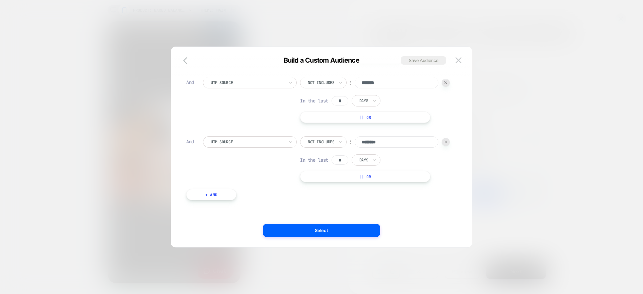
click at [218, 197] on button "+ And" at bounding box center [211, 194] width 50 height 11
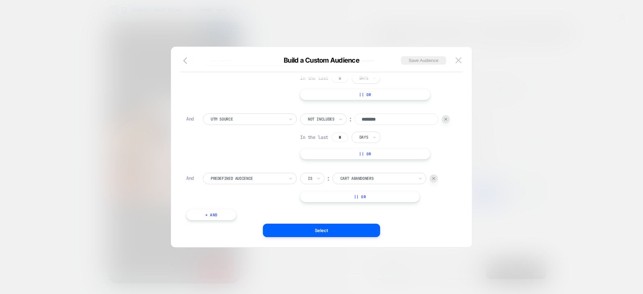
click at [218, 184] on div "Predefined Audience" at bounding box center [250, 178] width 94 height 11
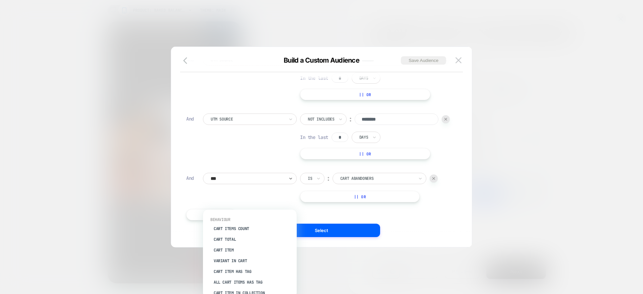
type input "****"
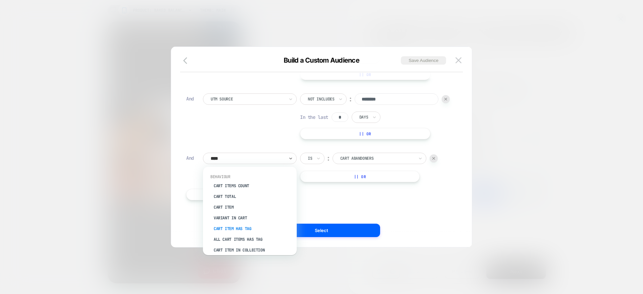
scroll to position [21, 0]
click at [230, 229] on div "Cart Item In Collection" at bounding box center [253, 229] width 87 height 11
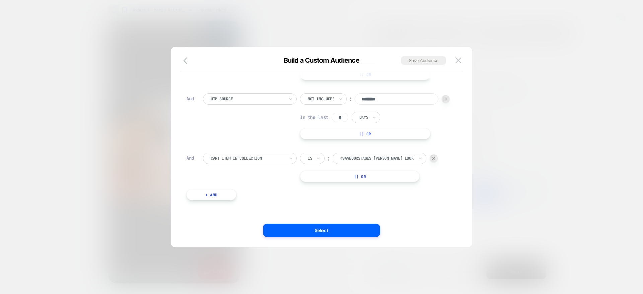
click at [309, 160] on input "text" at bounding box center [309, 158] width 3 height 6
click at [319, 185] on div "Is not" at bounding box center [329, 187] width 44 height 11
click at [373, 156] on div at bounding box center [386, 158] width 74 height 6
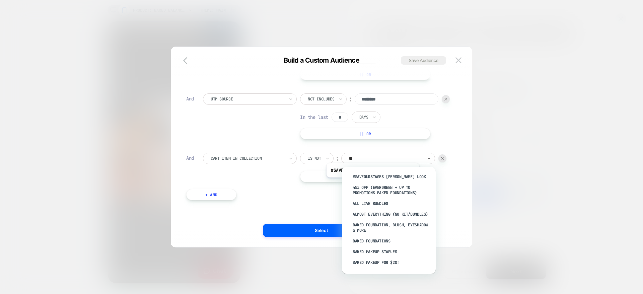
type input "***"
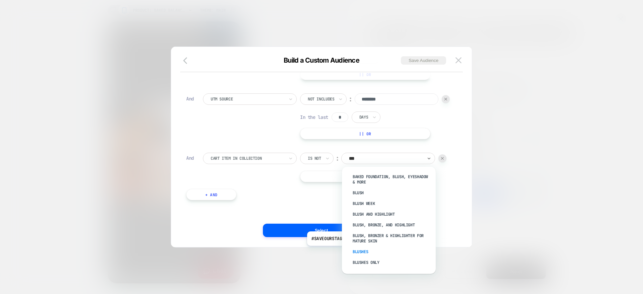
click at [361, 251] on div "Blushes" at bounding box center [392, 252] width 87 height 11
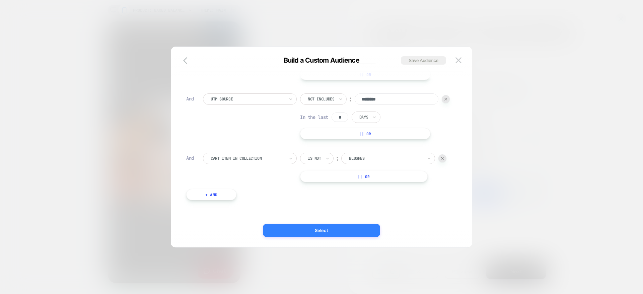
click at [320, 230] on button "Select" at bounding box center [321, 230] width 117 height 13
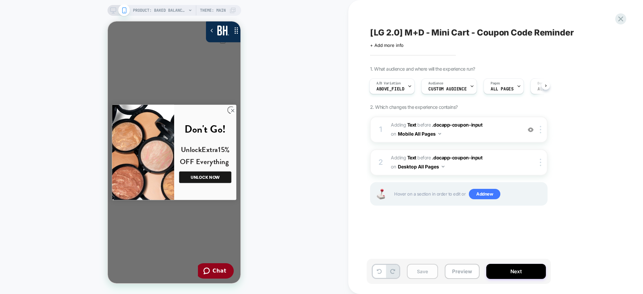
click at [427, 277] on button "Save" at bounding box center [422, 271] width 31 height 15
click at [520, 268] on button "Next" at bounding box center [516, 271] width 60 height 15
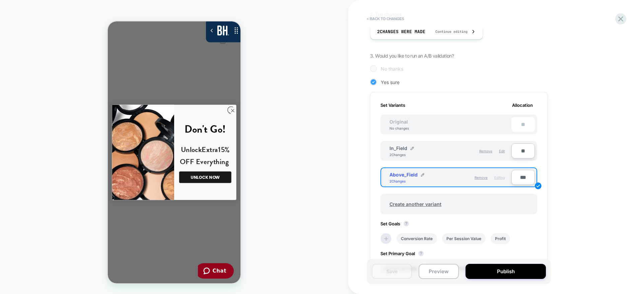
scroll to position [208, 0]
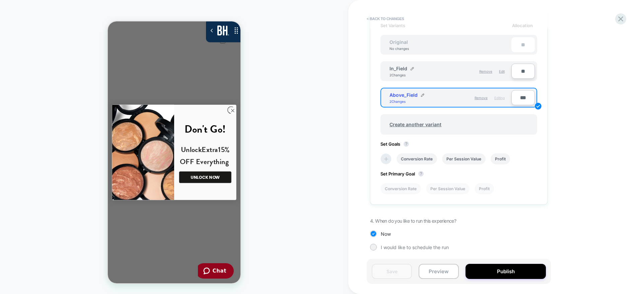
click at [385, 159] on icon at bounding box center [386, 159] width 4 height 4
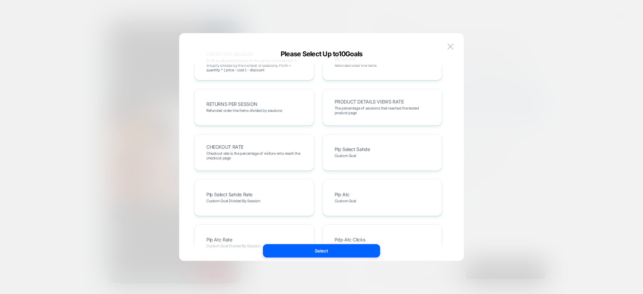
scroll to position [205, 0]
click at [274, 139] on div "CHECKOUT RATE Checkout rate is the percentage of visitors who reach the checkou…" at bounding box center [254, 151] width 120 height 37
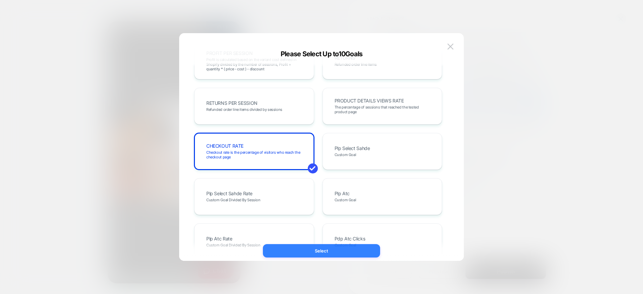
click at [317, 250] on button "Select" at bounding box center [321, 250] width 117 height 13
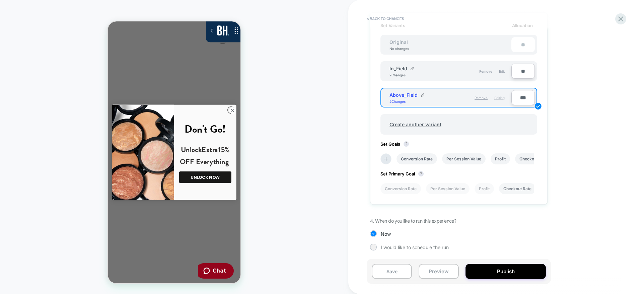
click at [519, 190] on li "Checkout Rate" at bounding box center [517, 188] width 37 height 11
click at [386, 270] on button "Save" at bounding box center [392, 271] width 40 height 15
click at [522, 272] on button "Publish" at bounding box center [506, 271] width 80 height 15
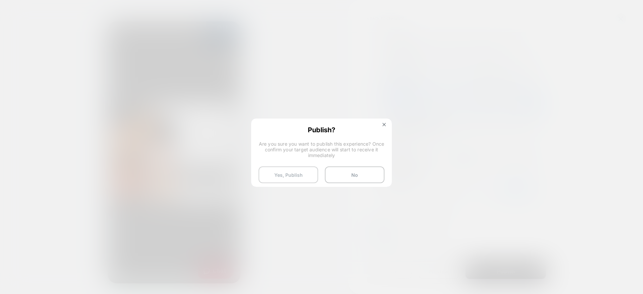
click at [296, 175] on button "Yes, Publish" at bounding box center [289, 174] width 60 height 17
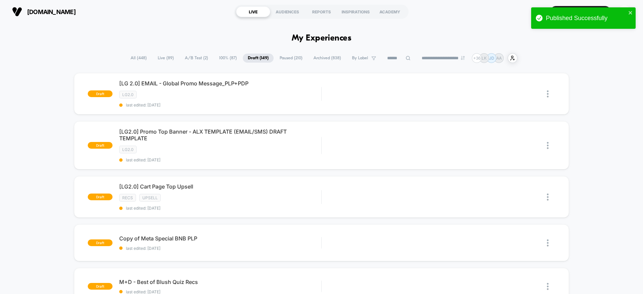
click at [226, 58] on span "100% ( 87 )" at bounding box center [228, 58] width 28 height 9
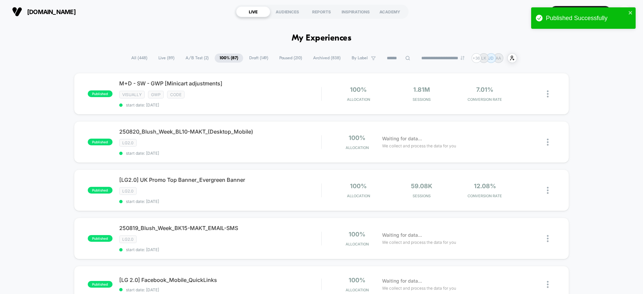
click at [190, 58] on span "A/B Test ( 2 )" at bounding box center [197, 58] width 33 height 9
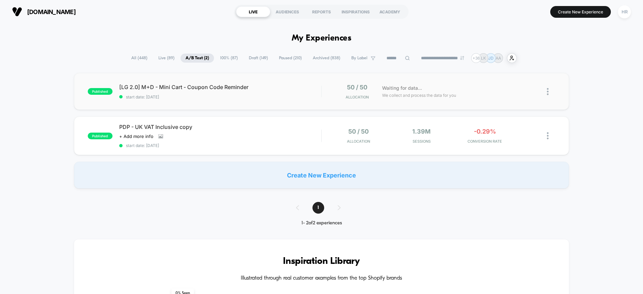
click at [549, 93] on img at bounding box center [548, 91] width 2 height 7
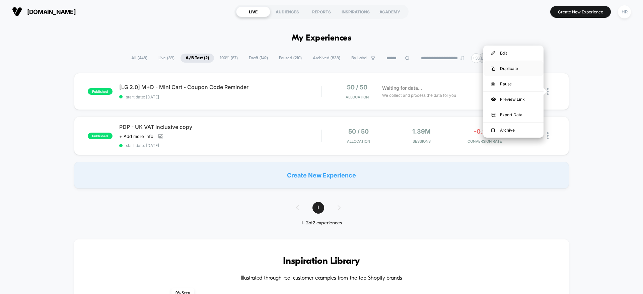
click at [528, 70] on div "Duplicate" at bounding box center [513, 68] width 60 height 15
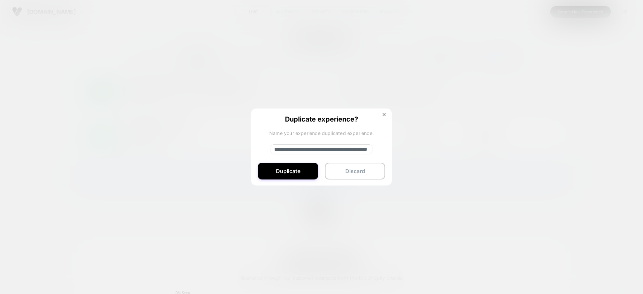
drag, startPoint x: 296, startPoint y: 149, endPoint x: 223, endPoint y: 151, distance: 72.7
click at [547, 99] on div "**********" at bounding box center [551, 92] width 8 height 16
drag, startPoint x: 340, startPoint y: 149, endPoint x: 395, endPoint y: 149, distance: 54.6
click at [547, 99] on div "**********" at bounding box center [551, 92] width 8 height 16
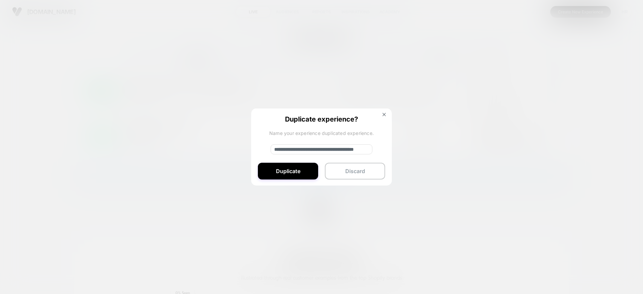
click at [325, 147] on input "**********" at bounding box center [322, 149] width 102 height 10
drag, startPoint x: 309, startPoint y: 150, endPoint x: 253, endPoint y: 150, distance: 55.9
click at [252, 150] on div "**********" at bounding box center [321, 148] width 141 height 78
click at [314, 149] on input "**********" at bounding box center [322, 149] width 102 height 10
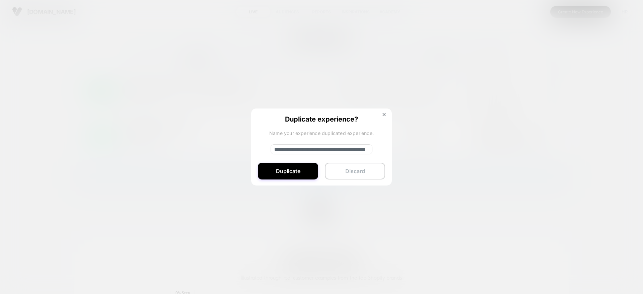
type input "**********"
click at [366, 171] on button "Discard" at bounding box center [355, 171] width 60 height 17
